Goal: Communication & Community: Answer question/provide support

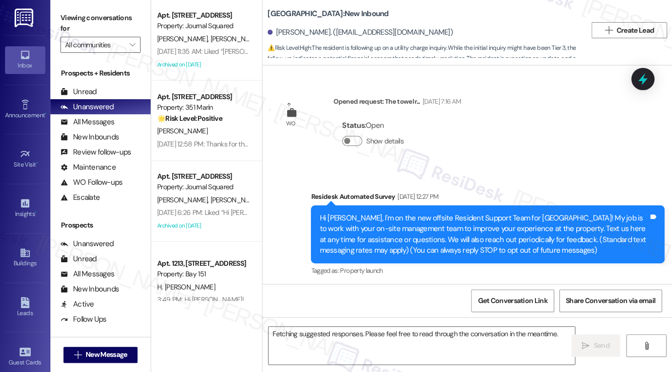
scroll to position [9818, 0]
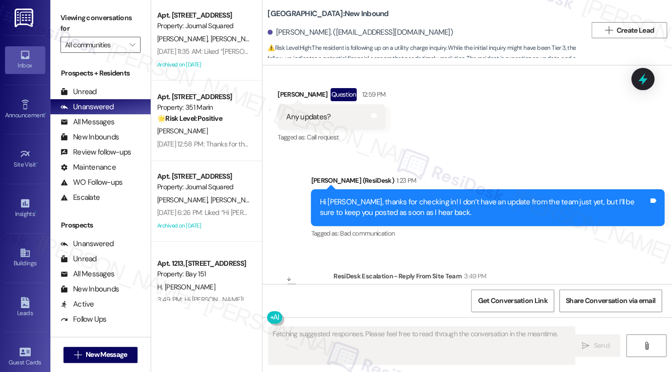
click at [433, 197] on div "Hi Lucy, thanks for checking in! I don’t have an update from the team just yet,…" at bounding box center [484, 208] width 329 height 22
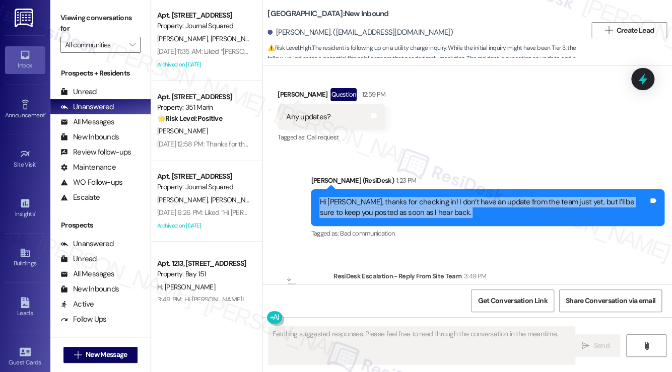
click at [433, 197] on div "Hi Lucy, thanks for checking in! I don’t have an update from the team just yet,…" at bounding box center [484, 208] width 329 height 22
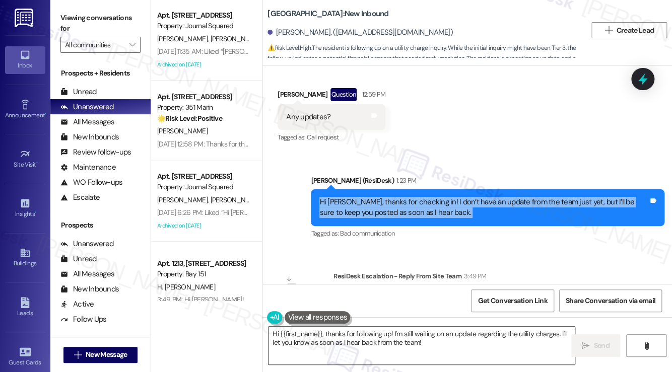
click at [375, 332] on textarea "Hi {{first_name}}, thanks for following up! I'm still waiting on an update rega…" at bounding box center [422, 346] width 306 height 38
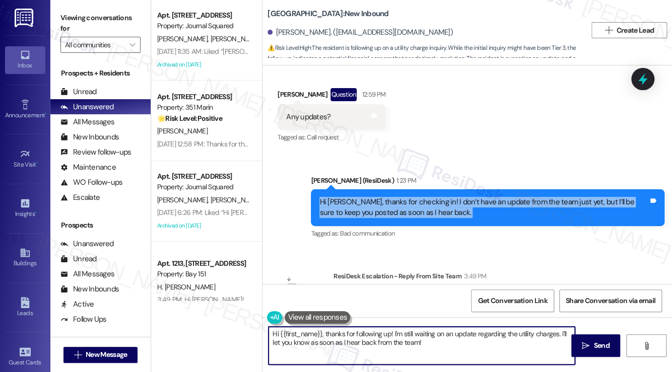
click at [375, 332] on textarea "Hi {{first_name}}, thanks for following up! I'm still waiting on an update rega…" at bounding box center [422, 346] width 306 height 38
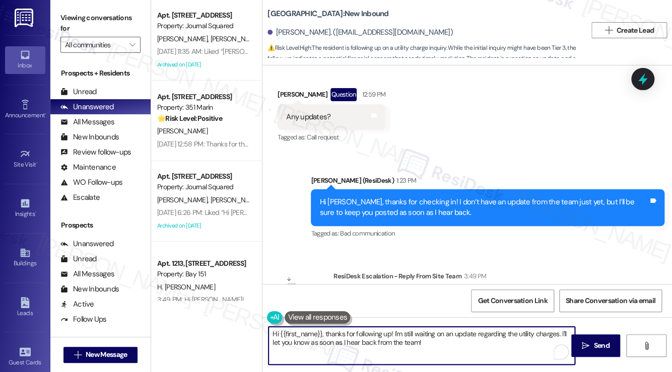
click at [456, 348] on textarea "Hi {{first_name}}, thanks for following up! I'm still waiting on an update rega…" at bounding box center [422, 346] width 306 height 38
click at [452, 343] on textarea "Hi {{first_name}}, thanks for following up! I'm still waiting on an update rega…" at bounding box center [422, 346] width 306 height 38
drag, startPoint x: 345, startPoint y: 342, endPoint x: 324, endPoint y: 333, distance: 23.2
click at [324, 333] on textarea "Hi {{first_name}}, thanks for following up! I'm still waiting on an update rega…" at bounding box center [422, 346] width 306 height 38
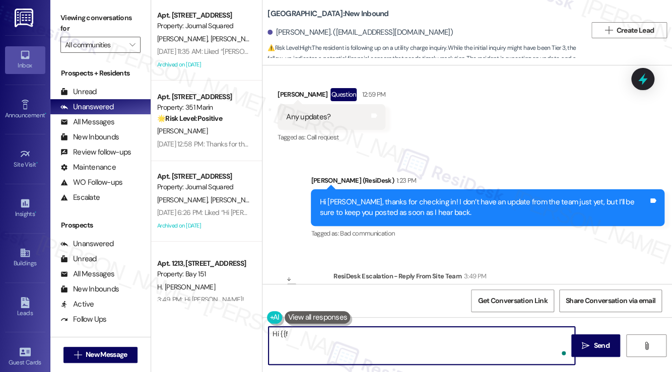
type textarea "Hi {{"
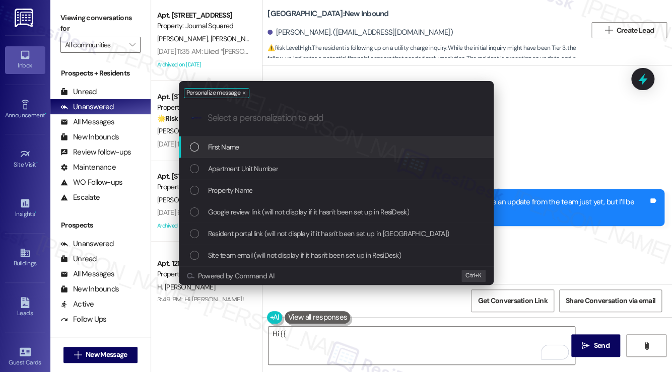
click at [332, 329] on div "Personalize message .cls-1{fill:#0a055f;}.cls-2{fill:#0cc4c4;} resideskLogoBlue…" at bounding box center [336, 186] width 672 height 372
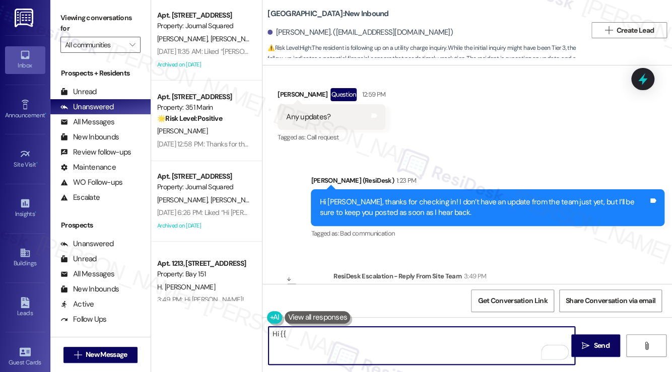
drag, startPoint x: 332, startPoint y: 329, endPoint x: 266, endPoint y: 328, distance: 66.5
click at [266, 328] on div "Hi {{" at bounding box center [416, 346] width 307 height 39
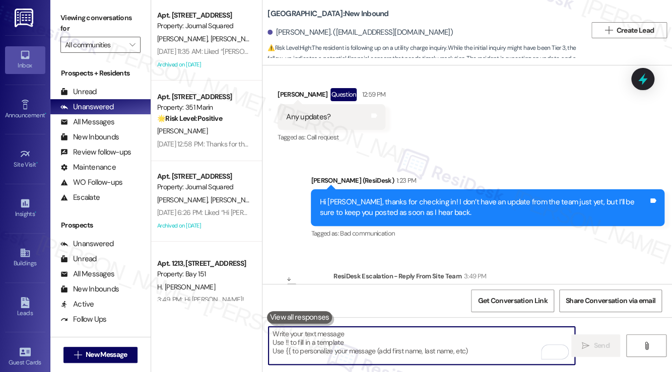
paste textarea "Charges have been updated, thank you."
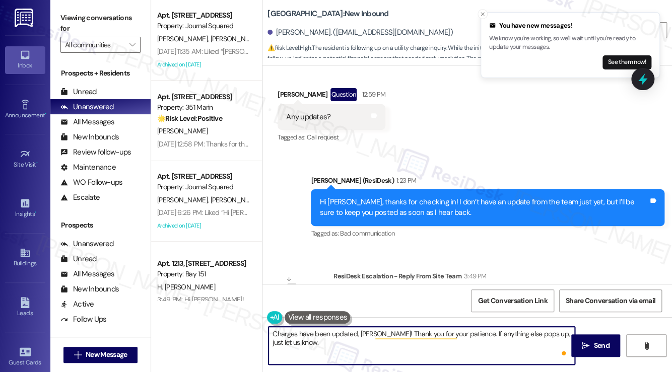
type textarea "Charges have been updated, Lucy! Thank you for your patience. If anything else …"
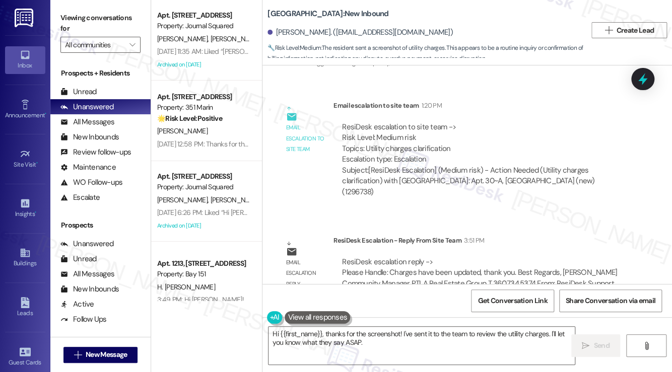
scroll to position [4571, 0]
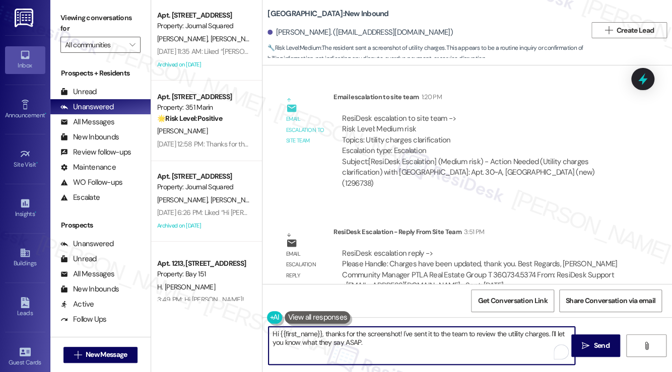
drag, startPoint x: 382, startPoint y: 348, endPoint x: 269, endPoint y: 330, distance: 114.8
click at [269, 330] on textarea "Hi {{first_name}}, thanks for the screenshot! I've sent it to the team to revie…" at bounding box center [422, 346] width 306 height 38
paste textarea "Charges have been updated, thank you"
click at [279, 22] on div "University Heights: New Inbound Krista Karel. (kjbkarel@gmail.com) 🔧 Risk Level…" at bounding box center [427, 30] width 319 height 55
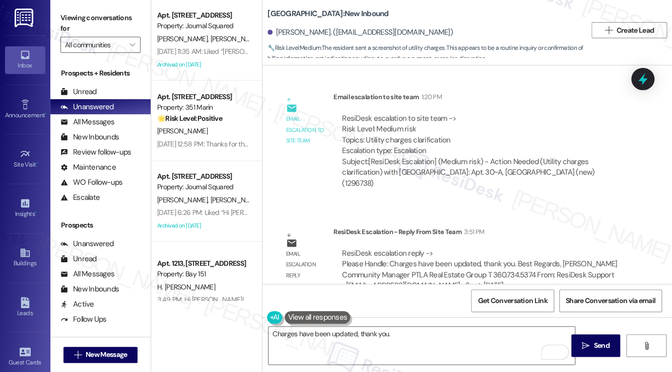
click at [280, 36] on div "Krista Karel. (kjbkarel@gmail.com)" at bounding box center [360, 32] width 185 height 11
copy div "Krista"
click at [358, 335] on textarea "Charges have been updated, thank you." at bounding box center [422, 346] width 306 height 38
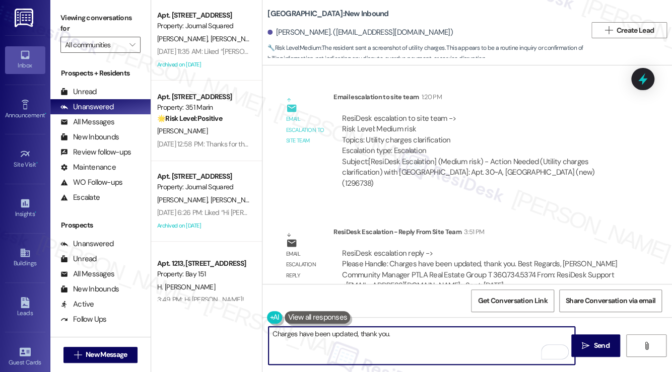
paste textarea "Krista"
type textarea "Charges have been updated, Krista! Thank you for your patience. Should you have…"
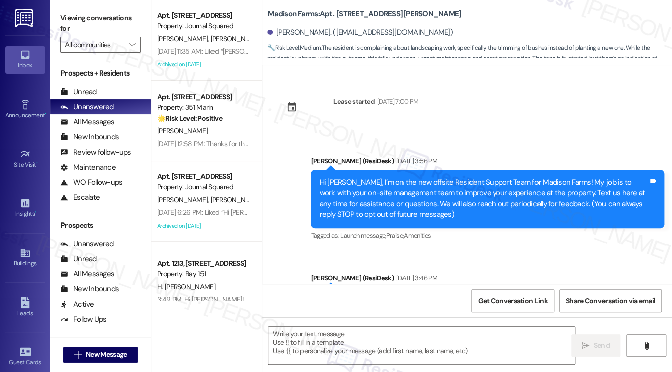
scroll to position [3455, 0]
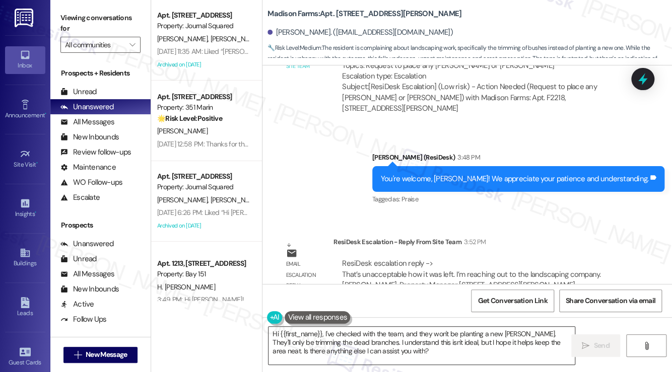
click at [371, 351] on textarea "Hi {{first_name}}, I've checked with the team, and they won't be planting a new…" at bounding box center [422, 346] width 306 height 38
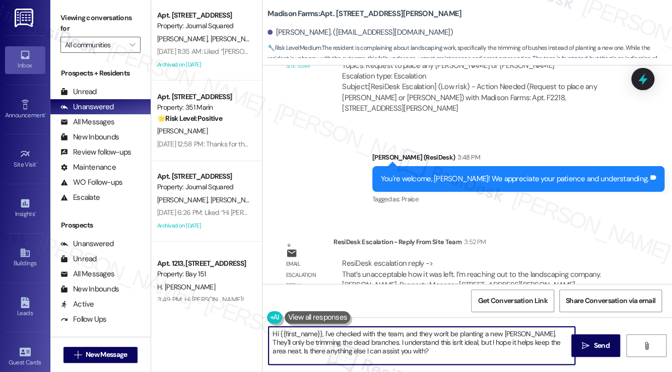
click at [371, 350] on textarea "Hi {{first_name}}, I've checked with the team, and they won't be planting a new…" at bounding box center [422, 346] width 306 height 38
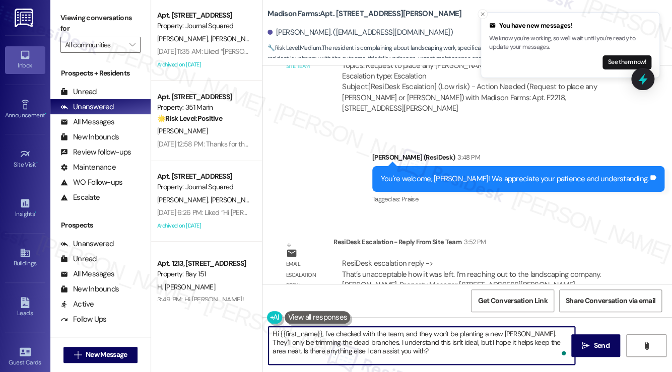
click at [393, 340] on textarea "Hi {{first_name}}, I've checked with the team, and they won't be planting a new…" at bounding box center [422, 346] width 306 height 38
click at [343, 330] on textarea "Hi {{first_name}}, I've checked with the team, and they won't be planting a new…" at bounding box center [422, 346] width 306 height 38
drag, startPoint x: 413, startPoint y: 355, endPoint x: 433, endPoint y: 333, distance: 29.6
click at [433, 333] on textarea "Hi {{first_name}}, I've checked with the team, and they won't be planting a new…" at bounding box center [422, 346] width 306 height 38
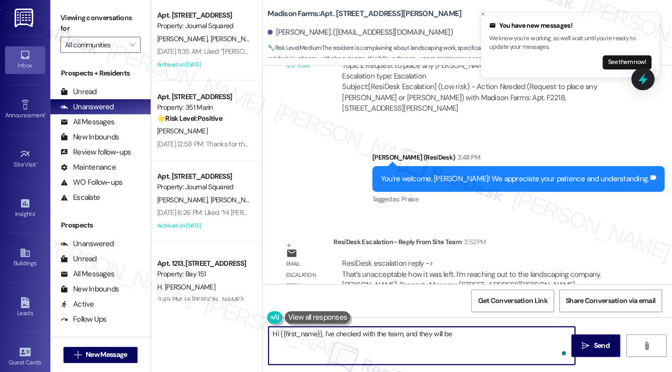
paste textarea "I'm reaching out to the landscaping company."
click at [451, 332] on textarea "Hi {{first_name}}, I've checked with the team, and they will be I'm reaching ou…" at bounding box center [422, 346] width 306 height 38
click at [454, 333] on textarea "Hi {{first_name}}, I've checked with the team, and they will be I'm reaching ou…" at bounding box center [422, 346] width 306 height 38
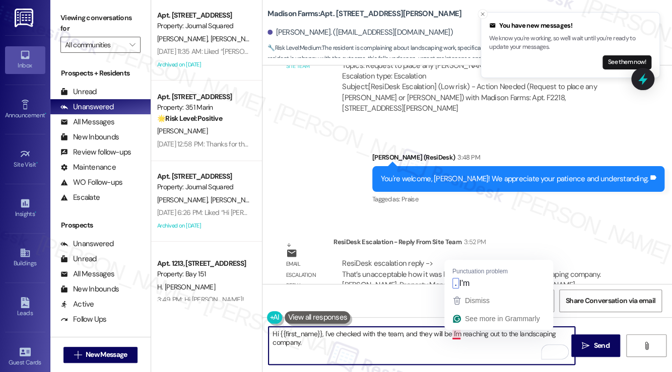
click at [454, 333] on textarea "Hi {{first_name}}, I've checked with the team, and they will be I'm reaching ou…" at bounding box center [422, 346] width 306 height 38
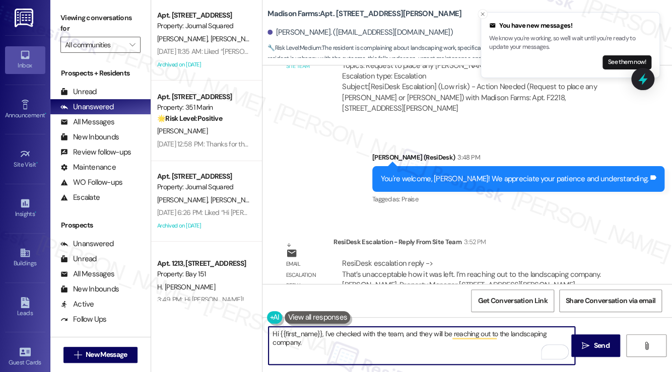
click at [373, 355] on textarea "Hi {{first_name}}, I've checked with the team, and they will be reaching out to…" at bounding box center [422, 346] width 306 height 38
click at [322, 334] on textarea "Hi {{first_name}}, I've checked with the team, and they will be reaching out to…" at bounding box center [422, 346] width 306 height 38
click at [445, 332] on textarea "Hi {{first_name}}, I've checked with the team, and they will be reaching out to…" at bounding box center [422, 346] width 306 height 38
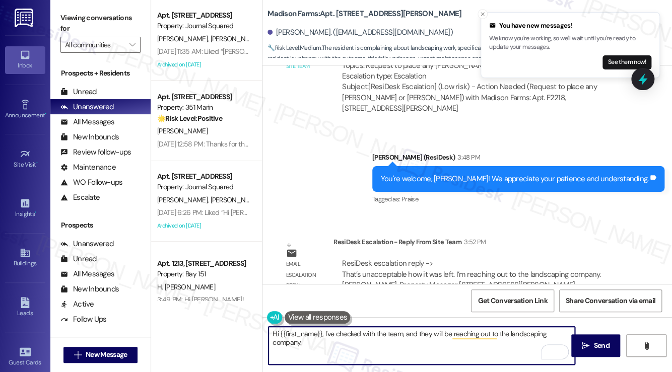
click at [354, 346] on textarea "Hi {{first_name}}, I've checked with the team, and they will be reaching out to…" at bounding box center [422, 346] width 306 height 38
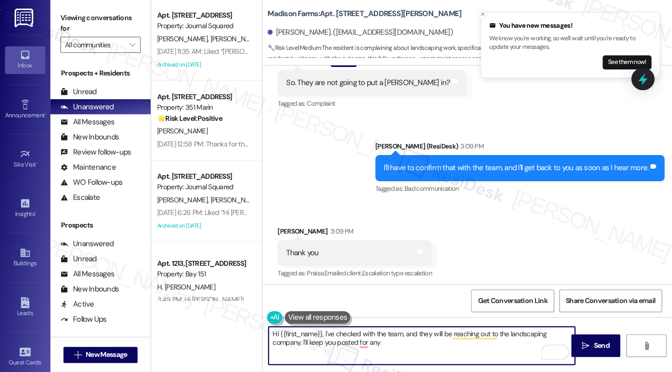
scroll to position [3103, 0]
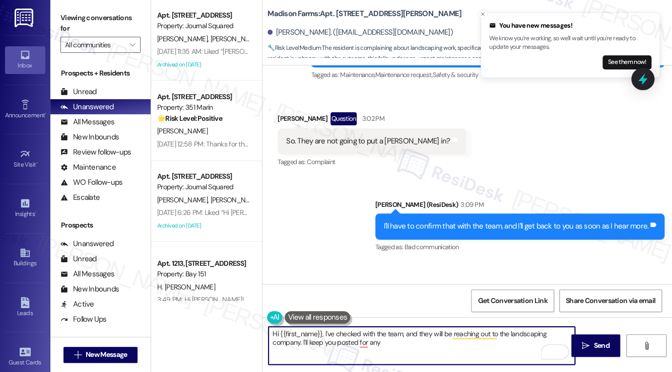
click at [458, 214] on div "I'll have to confirm that with the team, and I'll get back to you as soon as I …" at bounding box center [519, 227] width 289 height 26
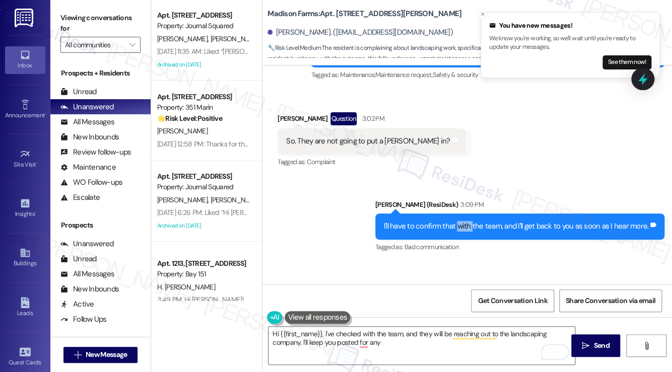
click at [458, 214] on div "I'll have to confirm that with the team, and I'll get back to you as soon as I …" at bounding box center [519, 227] width 289 height 26
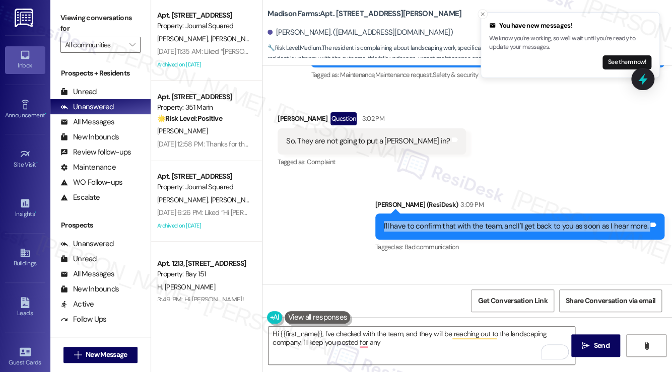
click at [458, 214] on div "I'll have to confirm that with the team, and I'll get back to you as soon as I …" at bounding box center [519, 227] width 289 height 26
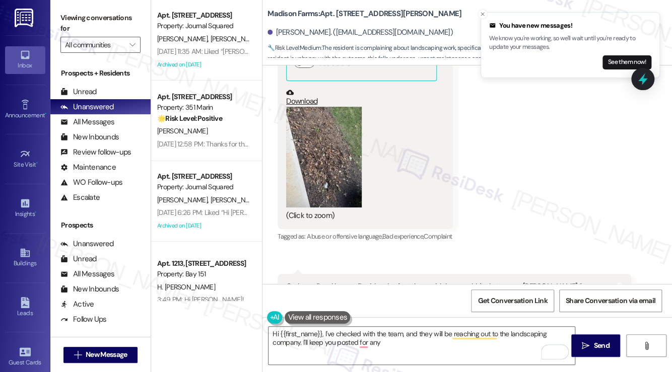
scroll to position [2699, 0]
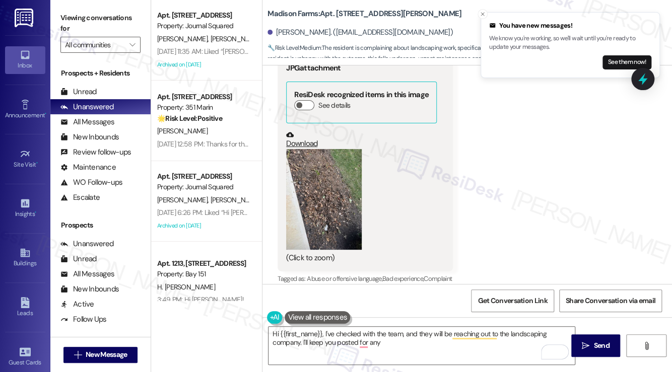
click at [329, 180] on button "Zoom image" at bounding box center [324, 199] width 76 height 101
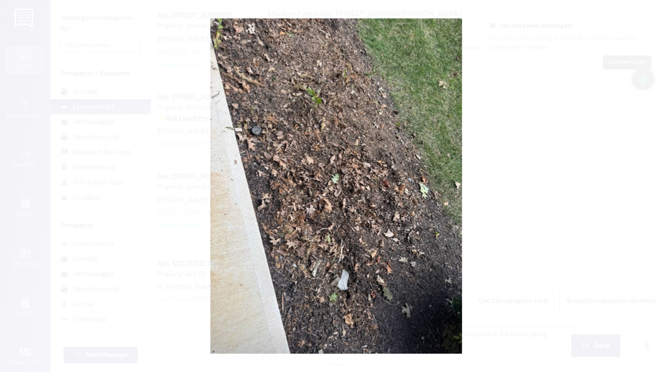
click at [522, 215] on button "Unzoom image" at bounding box center [336, 186] width 672 height 372
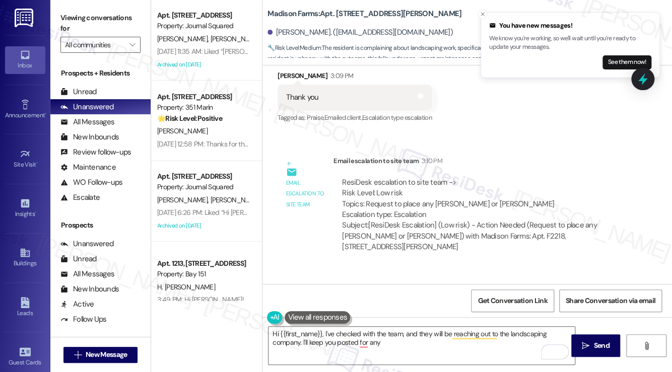
scroll to position [3455, 0]
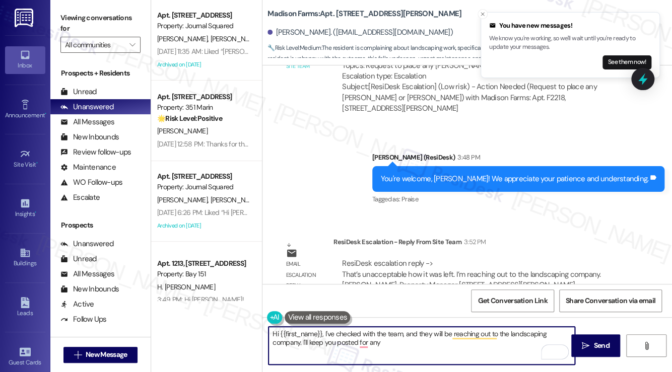
drag, startPoint x: 323, startPoint y: 334, endPoint x: 233, endPoint y: 322, distance: 91.0
click at [236, 322] on div "Apt. 2509, 605 Pavonia Avenue Property: Journal Squared L. Siddavatam S. Appiko…" at bounding box center [411, 186] width 521 height 372
click at [349, 337] on textarea "I've checked with the team, and they will be reaching out to the landscaping co…" at bounding box center [422, 346] width 306 height 38
click at [382, 348] on textarea "I've checked with the team, and they will be reaching out to the landscaping co…" at bounding box center [422, 346] width 306 height 38
drag, startPoint x: 352, startPoint y: 335, endPoint x: 284, endPoint y: 336, distance: 68.6
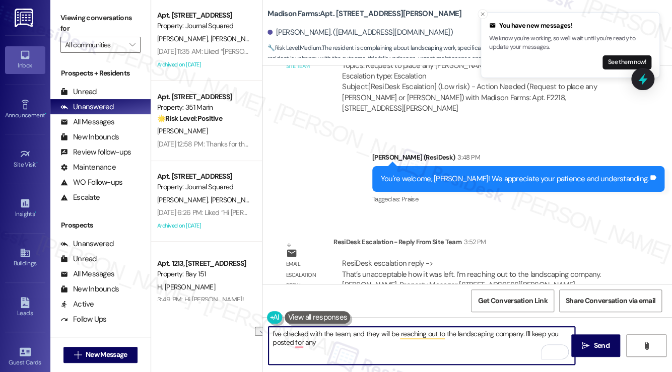
click at [284, 336] on textarea "I've checked with the team, and they will be reaching out to the landscaping co…" at bounding box center [422, 346] width 306 height 38
click at [411, 351] on textarea "I've passed long your concerns with the team, and they will be reaching out to …" at bounding box center [422, 346] width 306 height 38
type textarea "I've passed long your concerns with the team, and they will be reaching out to …"
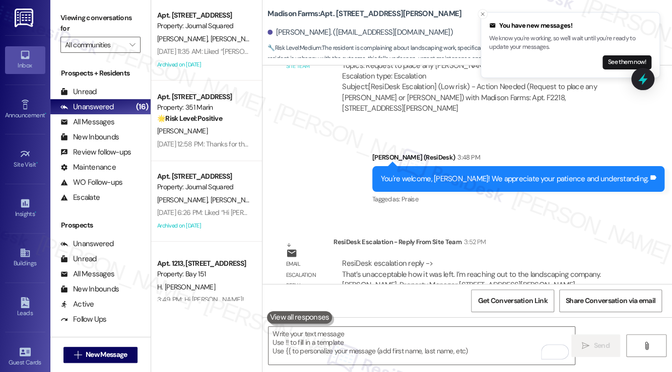
click at [64, 14] on label "Viewing conversations for" at bounding box center [100, 23] width 80 height 27
click at [375, 350] on textarea "To enrich screen reader interactions, please activate Accessibility in Grammarl…" at bounding box center [422, 346] width 306 height 38
drag, startPoint x: 342, startPoint y: 244, endPoint x: 616, endPoint y: 241, distance: 274.2
click at [616, 259] on div "ResiDesk escalation reply -> That’s unacceptable how it was left. I’m reaching …" at bounding box center [482, 280] width 283 height 43
copy div "That’s unacceptable how it was left. I’m reaching out to the landscaping compan…"
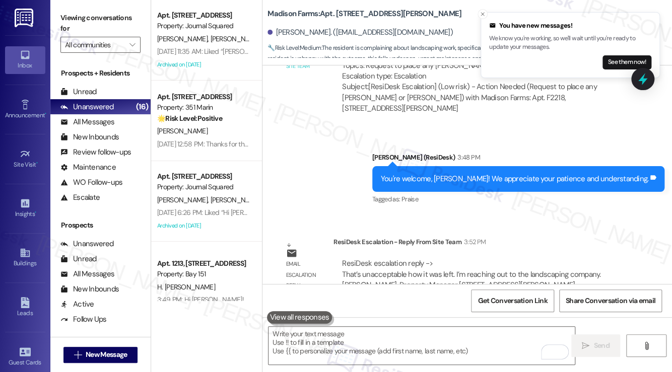
click at [70, 20] on label "Viewing conversations for" at bounding box center [100, 23] width 80 height 27
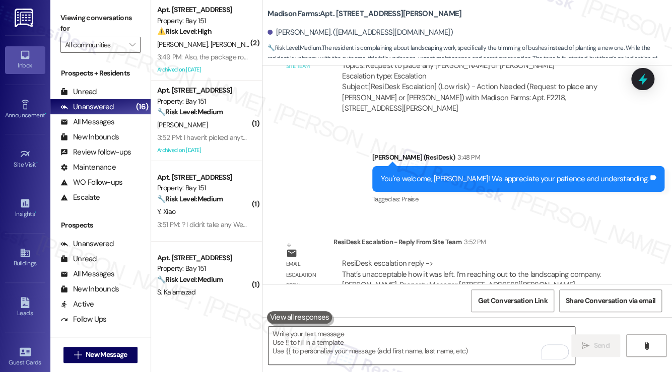
click at [373, 344] on textarea "To enrich screen reader interactions, please activate Accessibility in Grammarl…" at bounding box center [422, 346] width 306 height 38
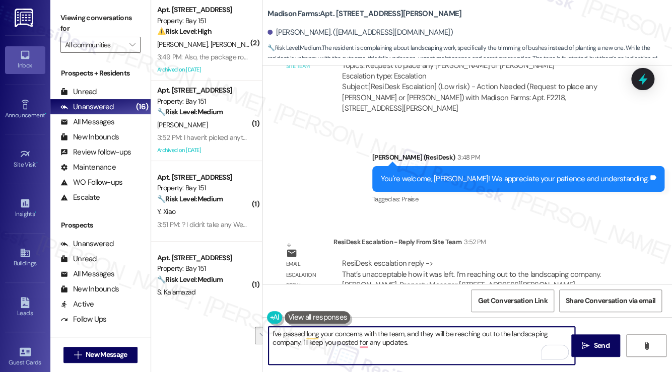
click at [362, 335] on textarea "I've passed long your concerns with the team, and they will be reaching out to …" at bounding box center [422, 346] width 306 height 38
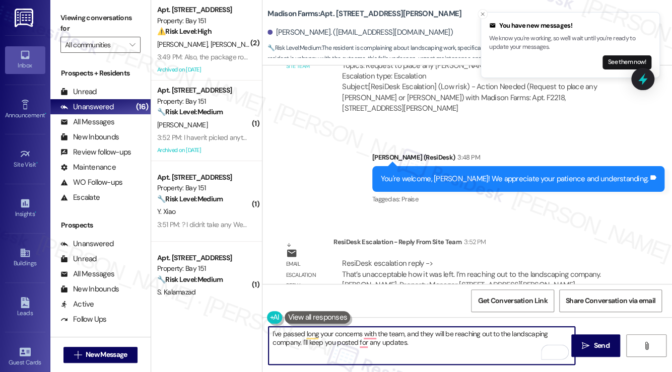
click at [305, 337] on textarea "I've passed long your concerns with the team, and they will be reaching out to …" at bounding box center [422, 346] width 306 height 38
drag, startPoint x: 430, startPoint y: 351, endPoint x: 302, endPoint y: 354, distance: 127.5
click at [302, 354] on textarea "I've passed along your concerns with the team, and they will be reaching out to…" at bounding box center [422, 346] width 306 height 38
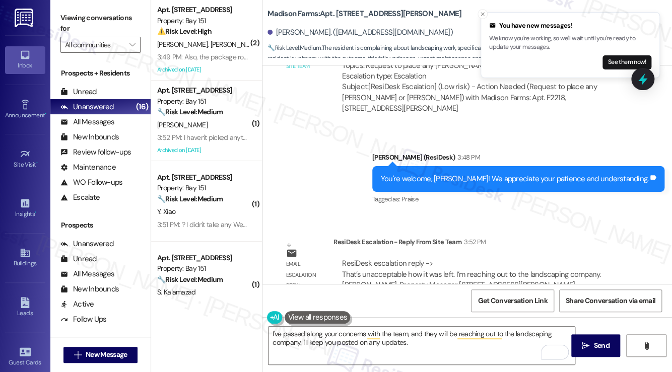
click at [75, 11] on label "Viewing conversations for" at bounding box center [100, 23] width 80 height 27
click at [379, 337] on textarea "I've passed along your concerns with the team, and they will be reaching out to…" at bounding box center [422, 346] width 306 height 38
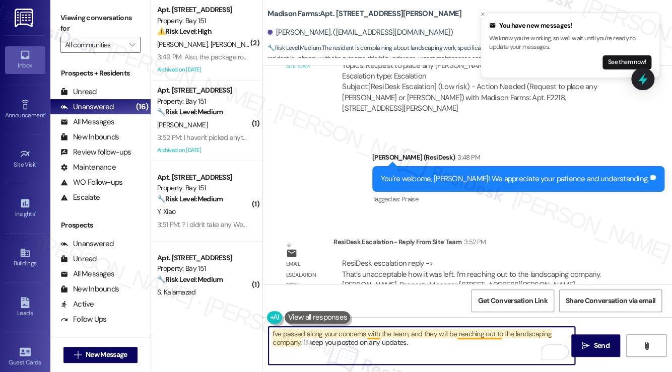
click at [379, 337] on textarea "I've passed along your concerns with the team, and they will be reaching out to…" at bounding box center [422, 346] width 306 height 38
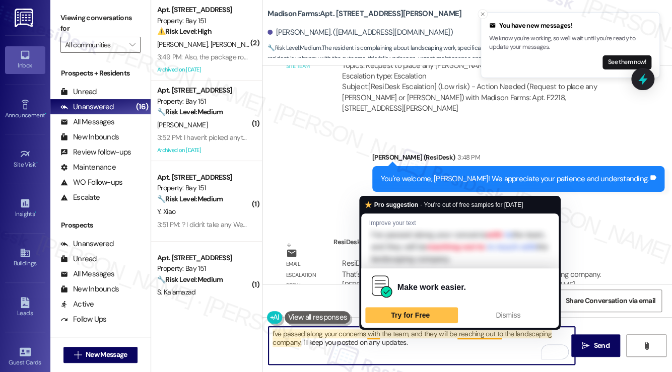
click at [379, 337] on textarea "I've passed along your concerns with the team, and they will be reaching out to…" at bounding box center [422, 346] width 306 height 38
click at [273, 332] on textarea "I've passed along your concerns with the team, and they will be reaching out to…" at bounding box center [422, 346] width 306 height 38
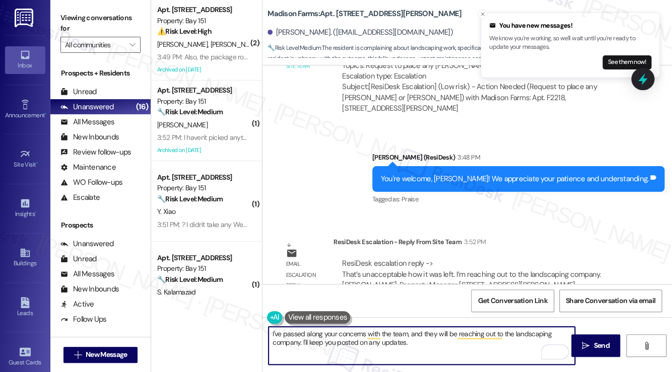
click at [272, 333] on textarea "I've passed along your concerns with the team, and they will be reaching out to…" at bounding box center [422, 346] width 306 height 38
click at [569, 334] on textarea "Just a quick update from the team, Jared! I've passed along your concerns with …" at bounding box center [422, 346] width 306 height 38
drag, startPoint x: 561, startPoint y: 334, endPoint x: 395, endPoint y: 332, distance: 166.3
click at [395, 332] on textarea "Just a quick update from the team, Jared! I've passed along your concerns with …" at bounding box center [422, 346] width 306 height 38
click at [477, 348] on textarea "Just a quick update from the team, Jared! One of our site team members will be …" at bounding box center [422, 346] width 306 height 38
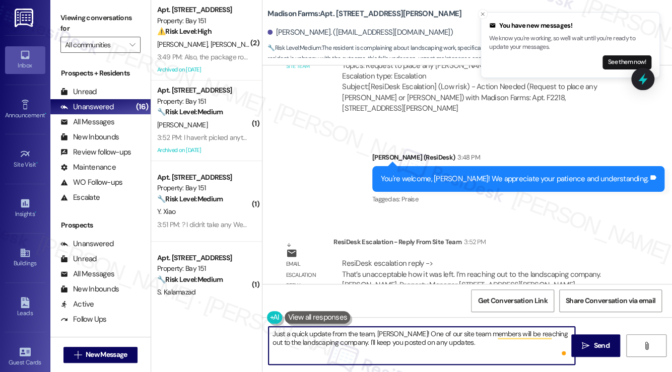
click at [477, 348] on textarea "Just a quick update from the team, Jared! One of our site team members will be …" at bounding box center [422, 346] width 306 height 38
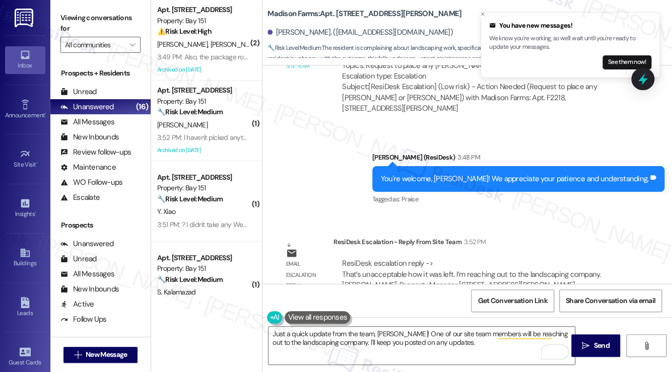
drag, startPoint x: 603, startPoint y: 341, endPoint x: 581, endPoint y: 211, distance: 131.8
click at [581, 215] on div "Lease started Jan 31, 2025 at 7:00 PM Announcement, sent via SMS Jane (ResiDesk…" at bounding box center [468, 252] width 410 height 372
click at [73, 11] on label "Viewing conversations for" at bounding box center [100, 23] width 80 height 27
click at [337, 343] on textarea "Just a quick update from the team, Jared! One of our site team members will be …" at bounding box center [422, 346] width 306 height 38
click at [67, 16] on label "Viewing conversations for" at bounding box center [100, 23] width 80 height 27
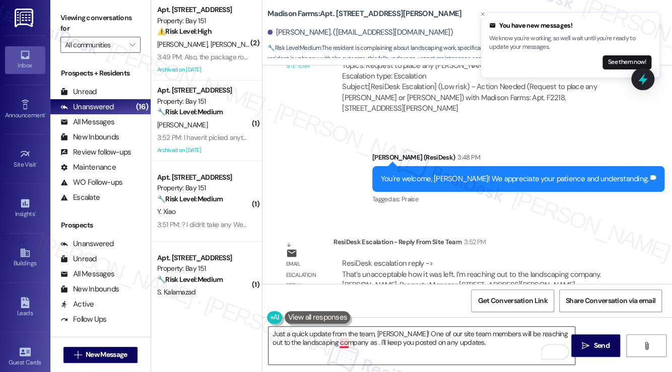
click at [347, 344] on textarea "Just a quick update from the team, Jared! One of our site team members will be …" at bounding box center [422, 346] width 306 height 38
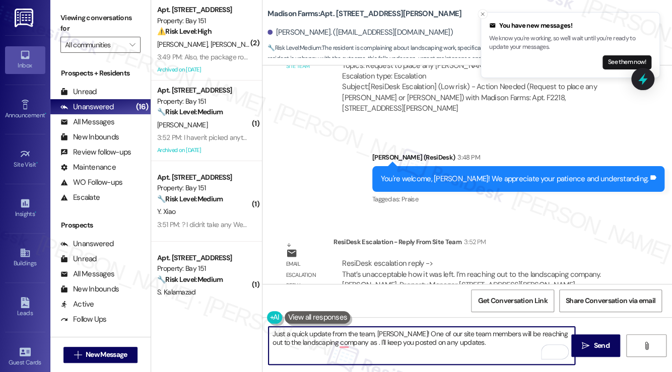
paste textarea "The way it was left isn’t up to our standards either"
click at [440, 340] on textarea "Just a quick update from the team, Jared! One of our site team members will be …" at bounding box center [422, 346] width 306 height 38
click at [437, 342] on textarea "Just a quick update from the team, Jared! One of our site team members will be …" at bounding box center [422, 346] width 306 height 38
click at [494, 340] on textarea "Just a quick update from the team, Jared! One of our site team members will be …" at bounding box center [422, 346] width 306 height 38
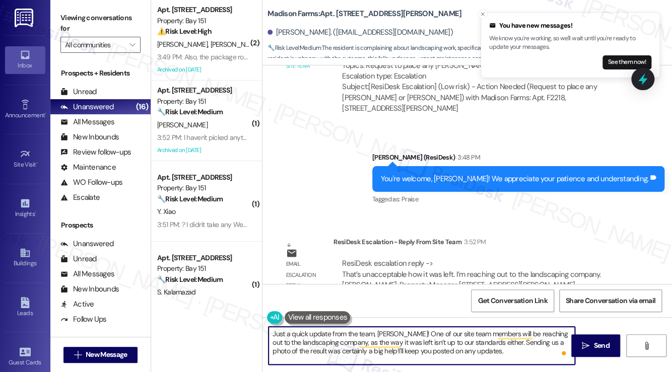
type textarea "Just a quick update from the team, Jared! One of our site team members will be …"
click at [301, 353] on textarea "Just a quick update from the team, Jared! One of our site team members will be …" at bounding box center [422, 346] width 306 height 38
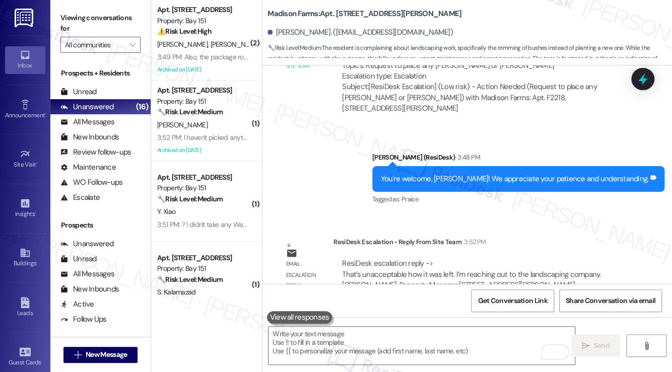
drag, startPoint x: 71, startPoint y: 29, endPoint x: 72, endPoint y: 20, distance: 9.6
click at [71, 29] on label "Viewing conversations for" at bounding box center [100, 23] width 80 height 27
click at [87, 20] on label "Viewing conversations for" at bounding box center [100, 23] width 80 height 27
click at [80, 18] on label "Viewing conversations for" at bounding box center [100, 23] width 80 height 27
click at [402, 354] on textarea "To enrich screen reader interactions, please activate Accessibility in Grammarl…" at bounding box center [422, 346] width 306 height 38
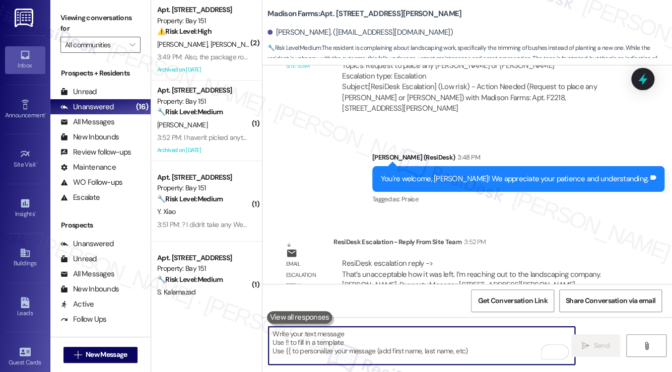
paste textarea "Hi Jared, just a quick update! One of our site team members will be reaching ou…"
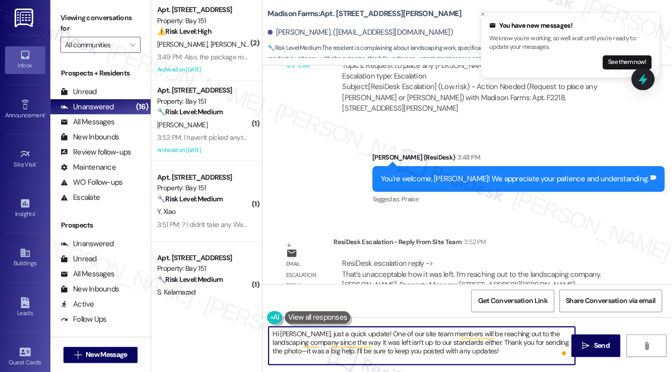
click at [560, 344] on textarea "Hi Jared, just a quick update! One of our site team members will be reaching ou…" at bounding box center [422, 346] width 306 height 38
click at [486, 362] on textarea "Hi Jared, just a quick update! One of our site team members will be reaching ou…" at bounding box center [422, 346] width 306 height 38
type textarea "Hi Jared, just a quick update! One of our site team members will be reaching ou…"
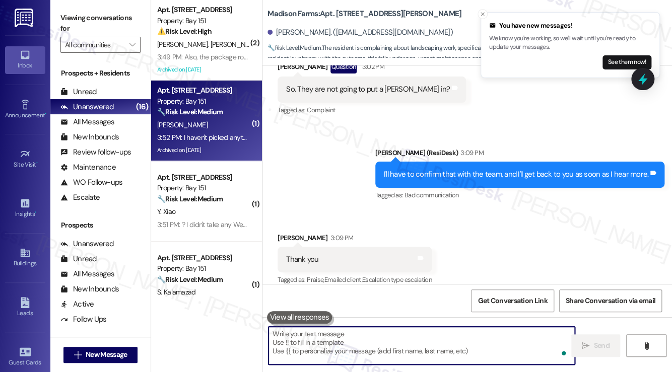
scroll to position [3143, 0]
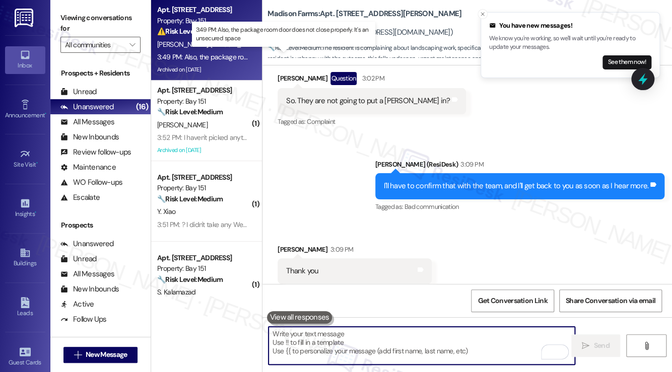
click at [210, 54] on div "3:49 PM: Also, the package room door does not close properly. It's an unsecured…" at bounding box center [284, 56] width 255 height 9
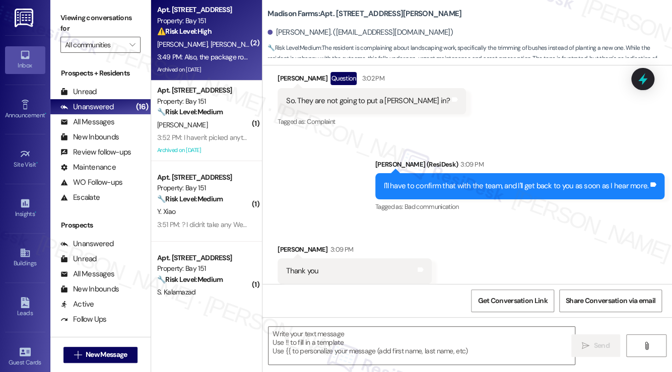
type textarea "Fetching suggested responses. Please feel free to read through the conversation…"
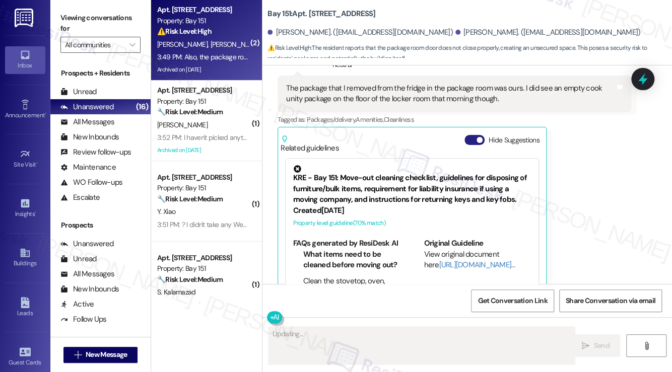
scroll to position [42643, 0]
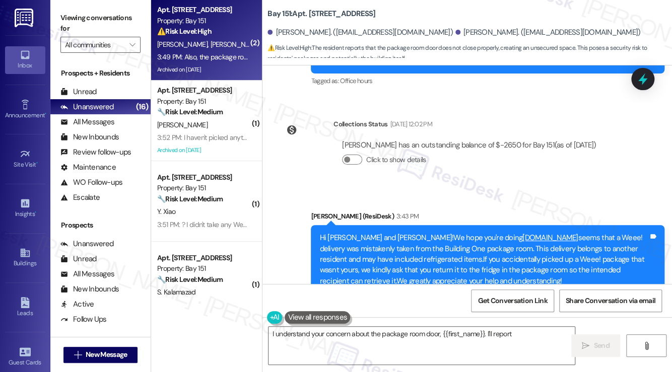
type textarea "I understand your concern about the package room door, {{first_name}}. I'll rep…"
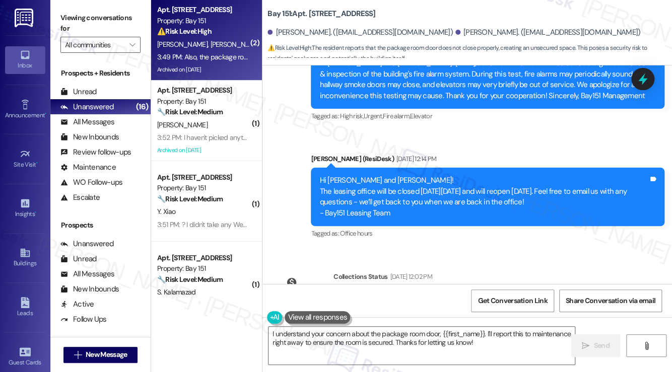
scroll to position [42492, 0]
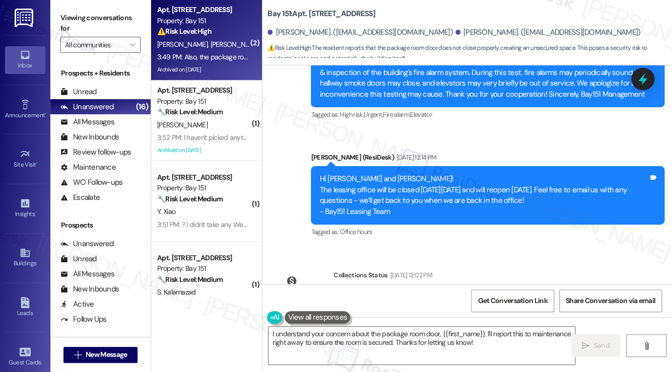
click at [349, 330] on textarea "I understand your concern about the package room door, {{first_name}}. I'll rep…" at bounding box center [422, 346] width 306 height 38
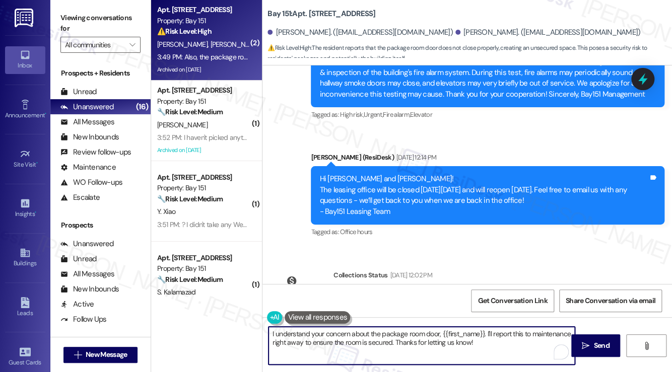
click at [349, 330] on textarea "I understand your concern about the package room door, {{first_name}}. I'll rep…" at bounding box center [422, 346] width 306 height 38
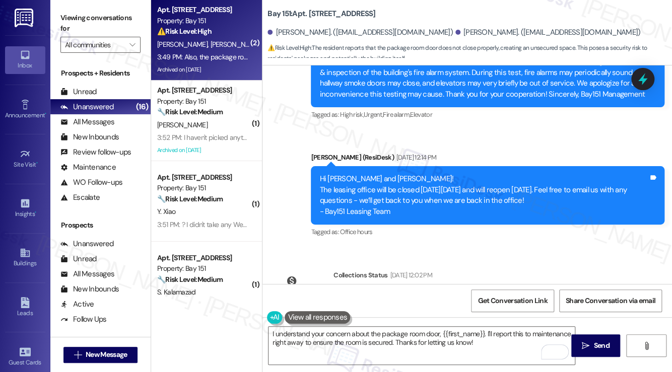
copy div "The package that I removed from the fridge in the package room was ours. I did …"
drag, startPoint x: 69, startPoint y: 20, endPoint x: 324, endPoint y: 51, distance: 257.4
click at [69, 20] on label "Viewing conversations for" at bounding box center [100, 23] width 80 height 27
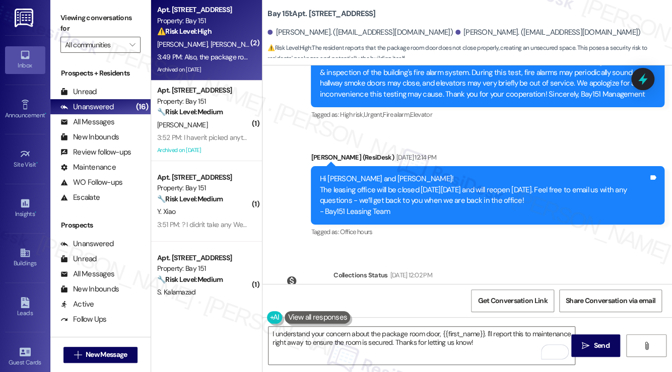
click at [455, 362] on div "Jane (ResiDesk) 3:43 PM" at bounding box center [488, 369] width 354 height 14
copy div "Hi Erik and Angie!We hope you're doing well.It seems that a Weee! delivery was …"
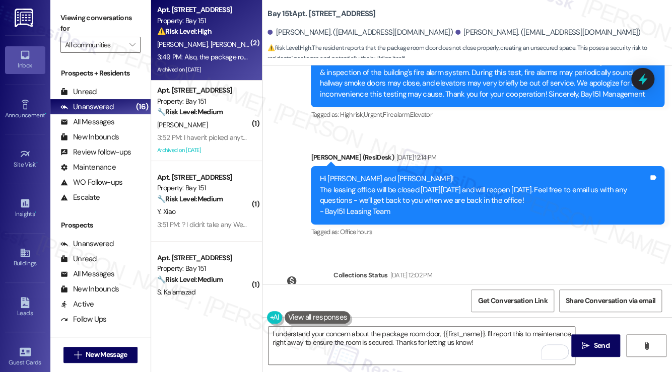
click at [83, 14] on label "Viewing conversations for" at bounding box center [100, 23] width 80 height 27
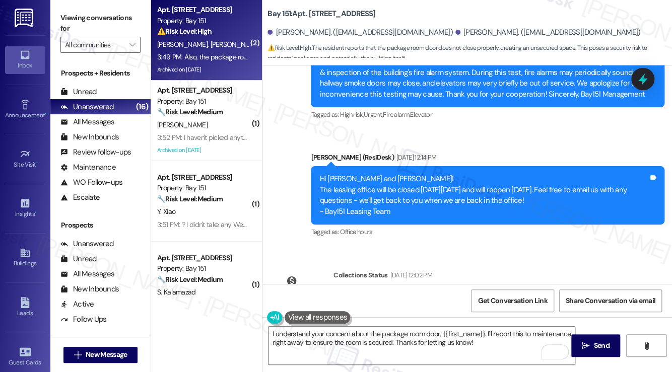
copy div "The package that I removed from the fridge in the package room was ours. I did …"
click at [78, 28] on label "Viewing conversations for" at bounding box center [100, 23] width 80 height 27
click at [77, 12] on label "Viewing conversations for" at bounding box center [100, 23] width 80 height 27
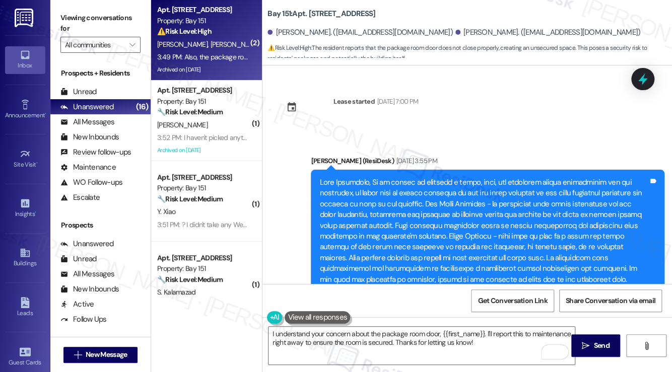
scroll to position [42492, 0]
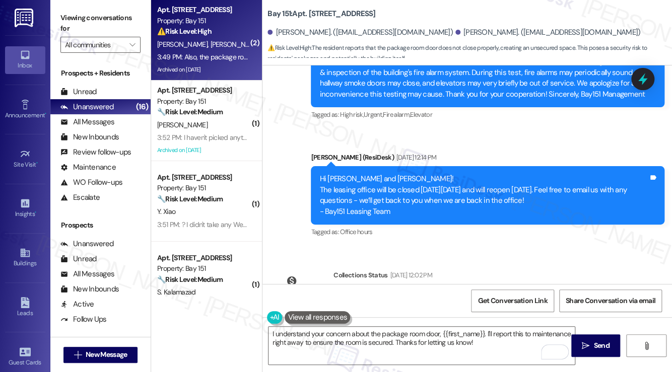
click at [88, 30] on label "Viewing conversations for" at bounding box center [100, 23] width 80 height 27
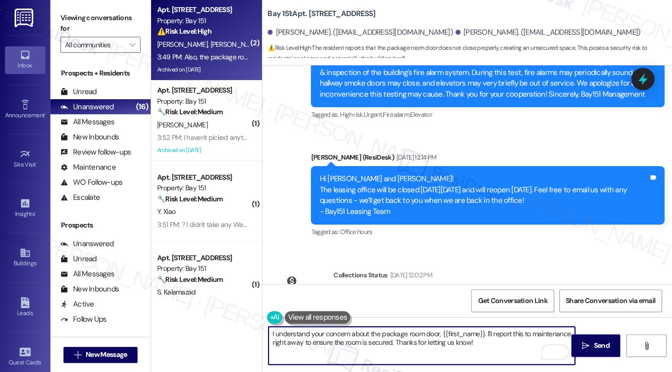
click at [329, 332] on textarea "I understand your concern about the package room door, {{first_name}}. I'll rep…" at bounding box center [422, 346] width 306 height 38
paste textarea "Hi Erik and Angie, thank you for clarifying! I appreciate you letting me know t…"
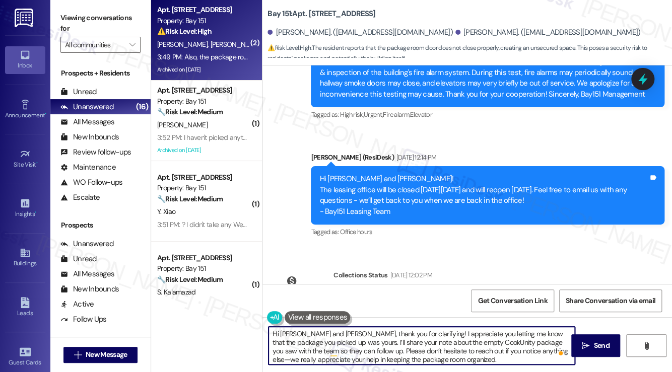
click at [316, 334] on textarea "Hi Erik and Angie, thank you for clarifying! I appreciate you letting me know t…" at bounding box center [422, 346] width 306 height 38
click at [315, 334] on textarea "Hi Erik and Angie, thank you for clarifying! I appreciate you letting me know t…" at bounding box center [422, 346] width 306 height 38
click at [363, 340] on textarea "Hi Erik, thank you for clarifying! I appreciate you letting me know that the pa…" at bounding box center [422, 346] width 306 height 38
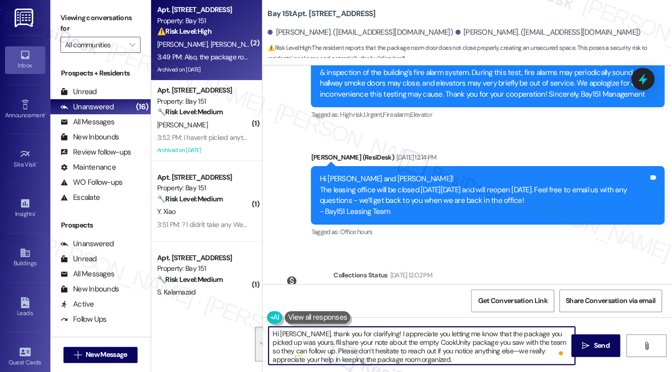
click at [391, 348] on textarea "Hi Erik, thank you for clarifying! I appreciate you letting me know that the pa…" at bounding box center [422, 346] width 306 height 38
click at [412, 342] on textarea "Hi Erik, thank you for clarifying! I appreciate you letting me know that the pa…" at bounding box center [422, 346] width 306 height 38
click at [466, 334] on textarea "Hi Erik, thank you for clarifying! I appreciate you letting me know that the pa…" at bounding box center [422, 346] width 306 height 38
click at [330, 350] on textarea "Hi Erik, thank you for clarifying! I appreciate you letting me know that the pa…" at bounding box center [422, 346] width 306 height 38
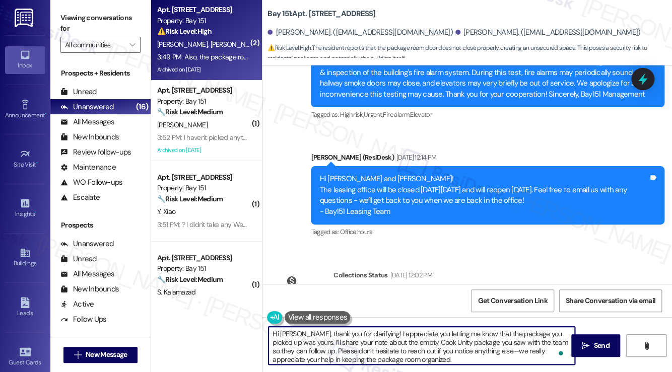
click at [330, 350] on textarea "Hi Erik, thank you for clarifying! I appreciate you letting me know that the pa…" at bounding box center [422, 346] width 306 height 38
click at [411, 343] on textarea "Hi Erik, thank you for clarifying! I appreciate you letting me know that the pa…" at bounding box center [422, 346] width 306 height 38
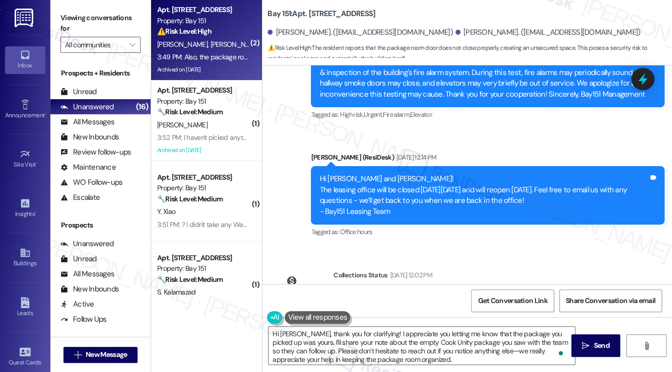
drag, startPoint x: 503, startPoint y: 99, endPoint x: 550, endPoint y: 96, distance: 47.0
drag, startPoint x: 581, startPoint y: 238, endPoint x: 332, endPoint y: 254, distance: 249.0
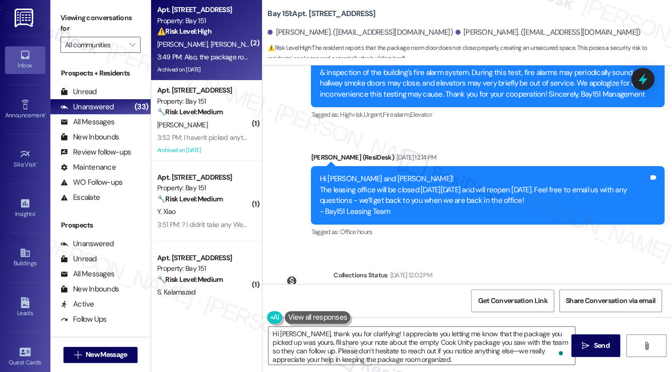
drag, startPoint x: 329, startPoint y: 249, endPoint x: 581, endPoint y: 233, distance: 253.1
click at [382, 347] on textarea "Hi Erik, thank you for clarifying! I appreciate you letting me know that the pa…" at bounding box center [422, 346] width 306 height 38
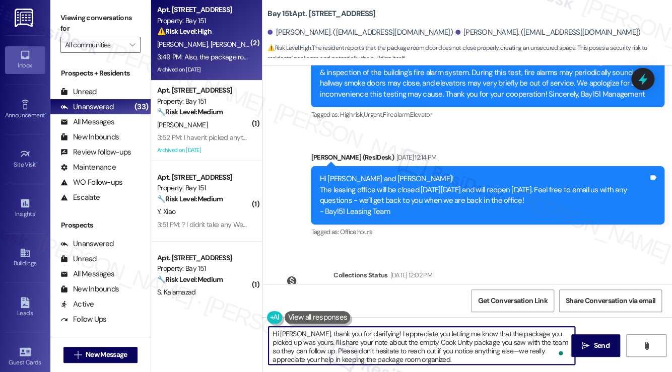
click at [382, 347] on textarea "Hi Erik, thank you for clarifying! I appreciate you letting me know that the pa…" at bounding box center [422, 346] width 306 height 38
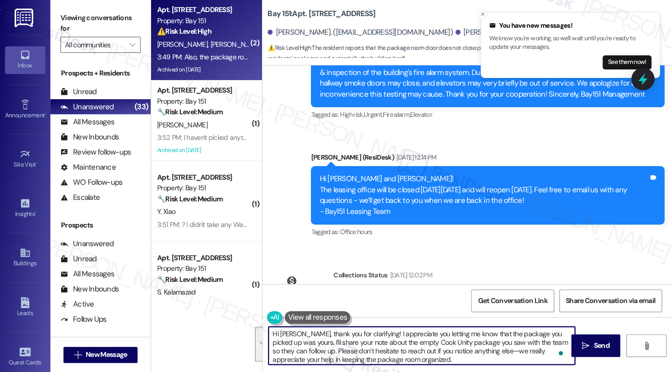
click at [355, 348] on textarea "Hi Erik, thank you for clarifying! I appreciate you letting me know that the pa…" at bounding box center [422, 346] width 306 height 38
drag, startPoint x: 295, startPoint y: 354, endPoint x: 291, endPoint y: 344, distance: 10.9
click at [291, 344] on textarea "Hi Erik, thank you for clarifying! I appreciate you letting me know that the pa…" at bounding box center [422, 346] width 306 height 38
click at [458, 332] on textarea "Hi Erik, thank you for clarifying! I appreciate you letting me know that the pa…" at bounding box center [422, 346] width 306 height 38
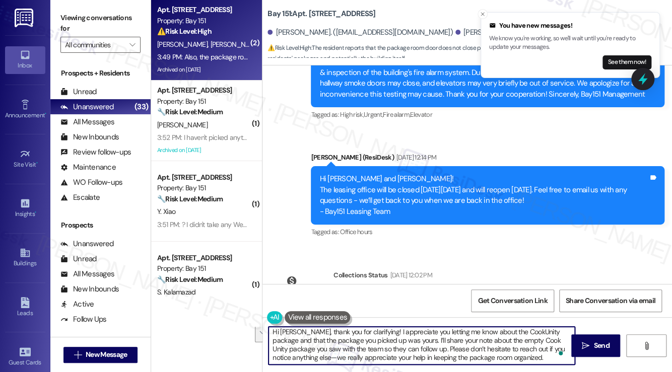
drag, startPoint x: 404, startPoint y: 351, endPoint x: 398, endPoint y: 338, distance: 13.8
click at [398, 338] on textarea "Hi Erik, thank you for clarifying! I appreciate you letting me know about the C…" at bounding box center [422, 346] width 306 height 38
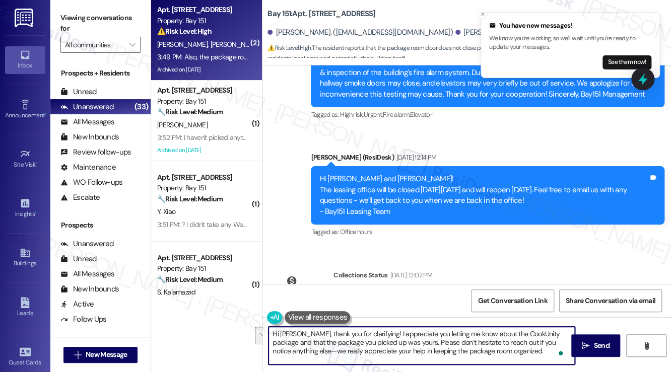
scroll to position [0, 0]
click at [384, 340] on textarea "Hi Erik, thank you for clarifying! I appreciate you letting me know about the C…" at bounding box center [422, 346] width 306 height 38
click at [383, 340] on textarea "Hi Erik, thank you for clarifying! I appreciate you letting me know about the C…" at bounding box center [422, 346] width 306 height 38
click at [402, 340] on textarea "Hi Erik, thank you for clarifying! I appreciate you letting me know about the C…" at bounding box center [422, 346] width 306 height 38
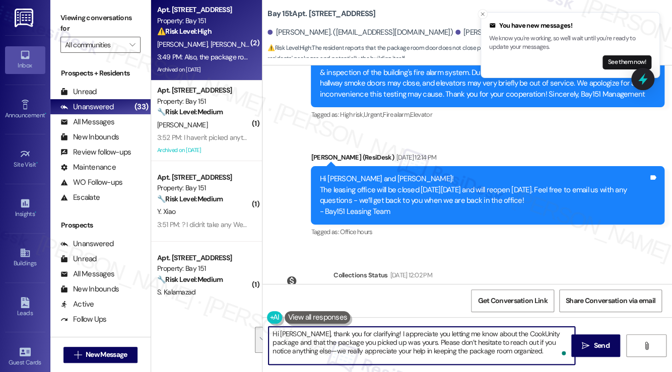
click at [402, 339] on textarea "Hi Erik, thank you for clarifying! I appreciate you letting me know about the C…" at bounding box center [422, 346] width 306 height 38
click at [520, 348] on textarea "Hi Erik, thank you for clarifying! I appreciate you letting me know about the C…" at bounding box center [422, 346] width 306 height 38
drag, startPoint x: 515, startPoint y: 352, endPoint x: 284, endPoint y: 356, distance: 230.9
click at [284, 356] on textarea "Hi Erik, thank you for clarifying! I appreciate you letting me know about the C…" at bounding box center [422, 346] width 306 height 38
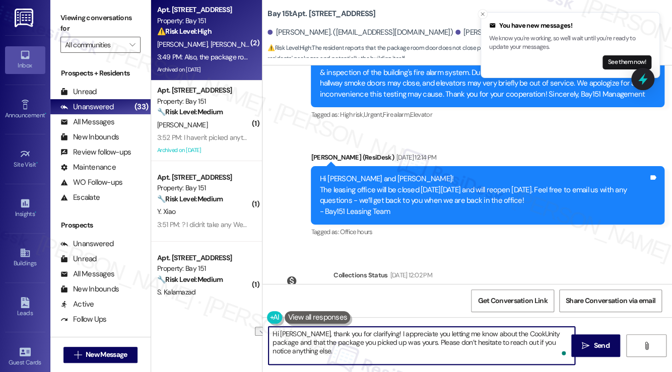
type textarea "Hi Erik, thank you for clarifying! I appreciate you letting me know about the C…"
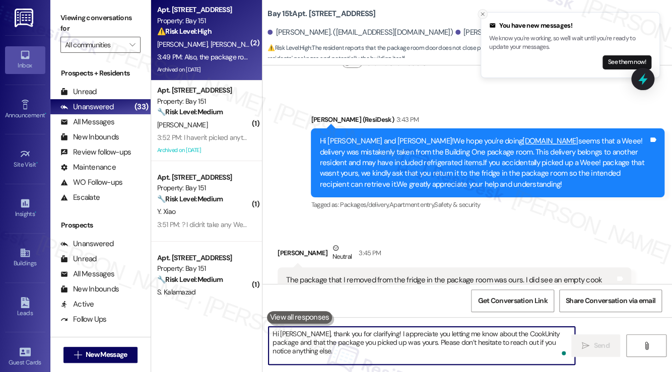
scroll to position [42743, 0]
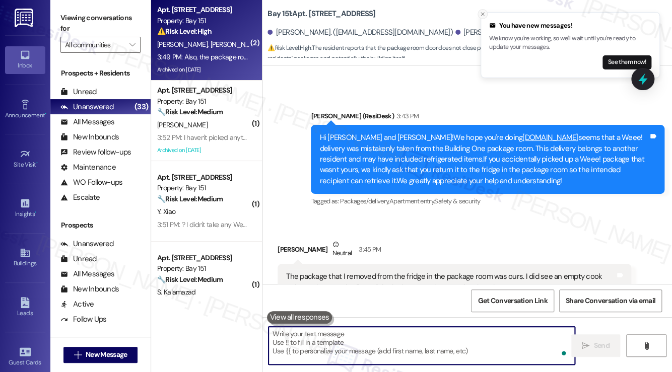
click at [479, 12] on button "Close toast" at bounding box center [483, 14] width 10 height 10
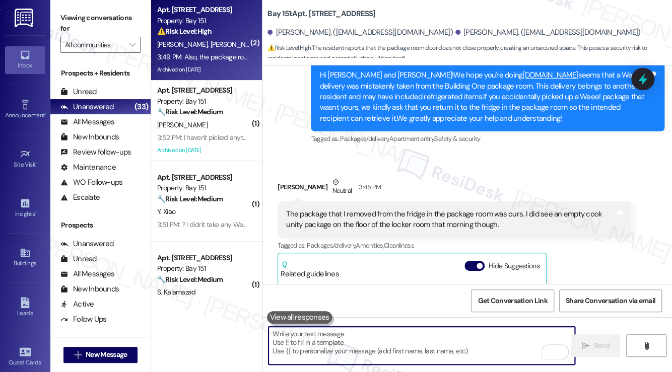
scroll to position [42824, 0]
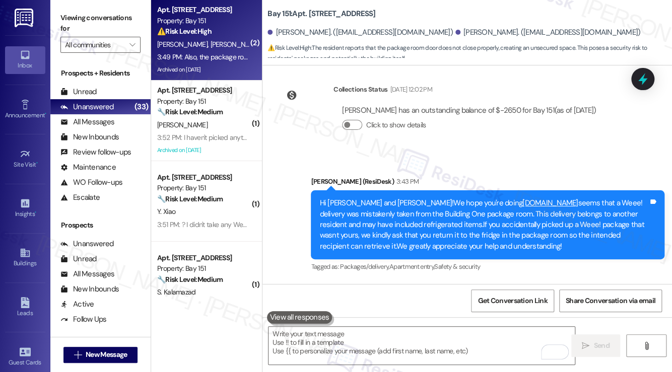
scroll to position [42623, 0]
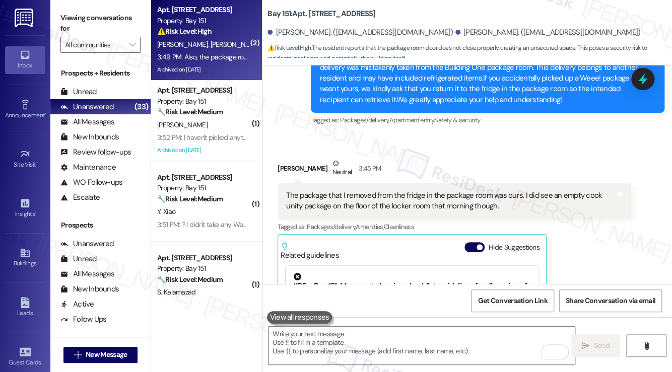
drag, startPoint x: 361, startPoint y: 247, endPoint x: 374, endPoint y: 243, distance: 13.2
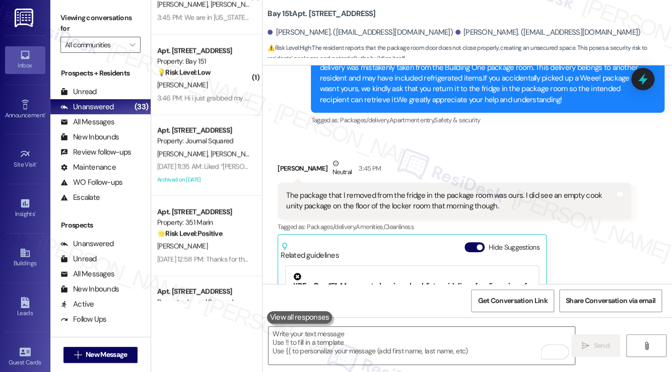
scroll to position [655, 0]
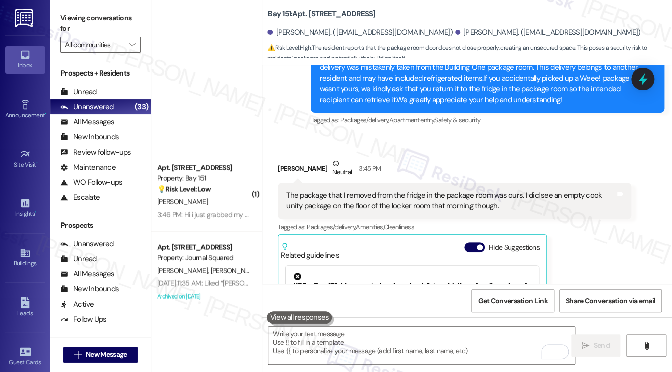
scroll to position [989, 0]
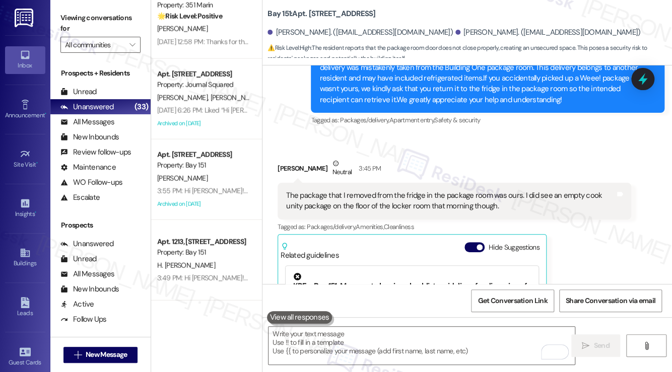
drag, startPoint x: 333, startPoint y: 169, endPoint x: 345, endPoint y: 174, distance: 12.8
click at [90, 13] on label "Viewing conversations for" at bounding box center [100, 23] width 80 height 27
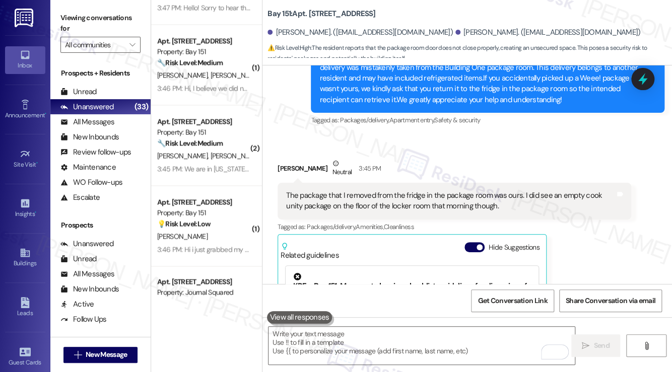
scroll to position [737, 0]
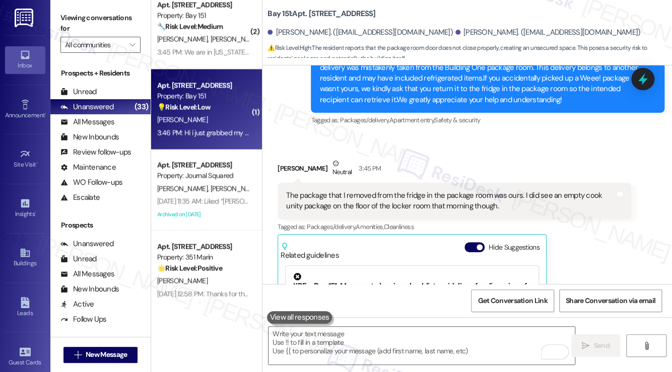
click at [209, 122] on div "W. Devarti" at bounding box center [203, 119] width 95 height 13
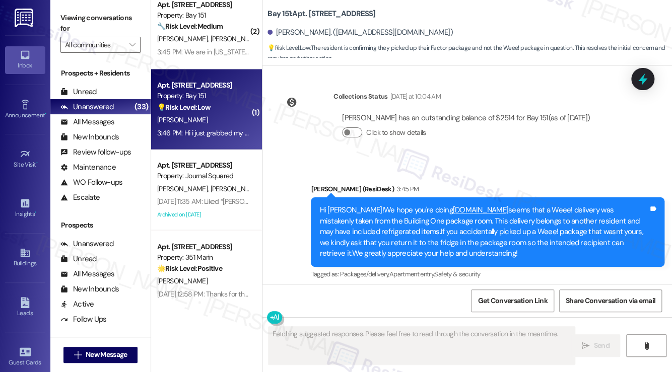
click at [441, 334] on div "Hi i just grabbed my factor package alittle bit ago but not a weee! Package" at bounding box center [403, 339] width 235 height 11
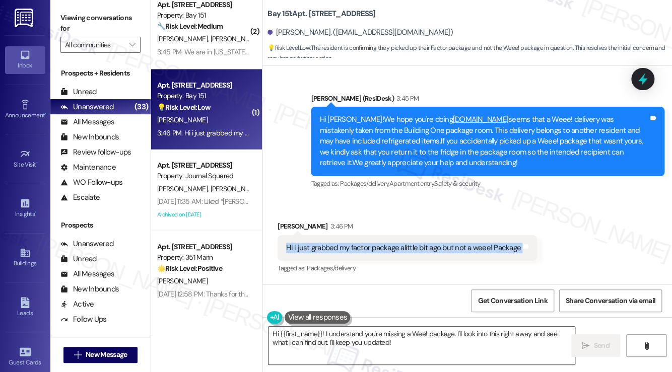
click at [378, 338] on textarea "Hi {{first_name}}! I understand you're missing a Wee! package. I'll look into t…" at bounding box center [422, 346] width 306 height 38
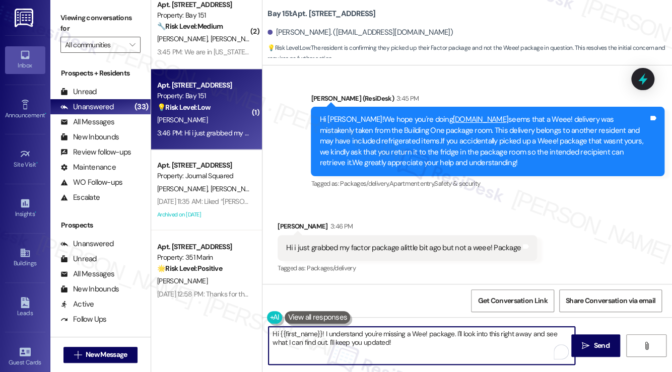
drag, startPoint x: 431, startPoint y: 350, endPoint x: 369, endPoint y: 329, distance: 65.3
click at [369, 329] on textarea "Hi {{first_name}}! I understand you're missing a Wee! package. I'll look into t…" at bounding box center [422, 346] width 306 height 38
click at [321, 247] on div "Hi i just grabbed my factor package alittle bit ago but not a weee! Package" at bounding box center [403, 248] width 235 height 11
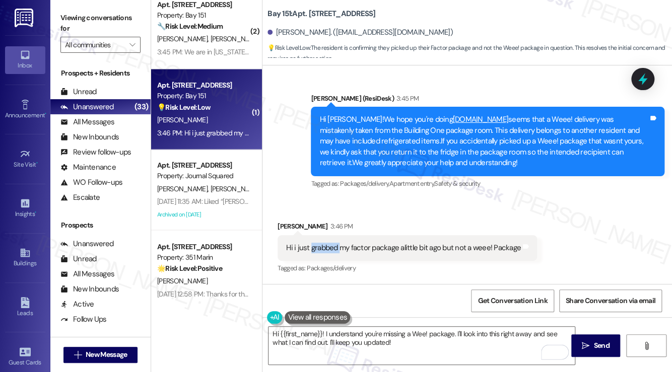
click at [321, 247] on div "Hi i just grabbed my factor package alittle bit ago but not a weee! Package" at bounding box center [403, 248] width 235 height 11
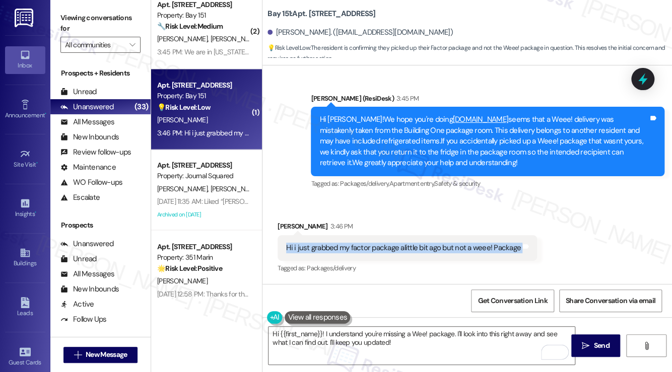
click at [321, 247] on div "Hi i just grabbed my factor package alittle bit ago but not a weee! Package" at bounding box center [403, 248] width 235 height 11
copy div "Hi i just grabbed my factor package alittle bit ago but not a weee! Package Tag…"
click at [417, 345] on textarea "Hi {{first_name}}! I understand you're missing a Wee! package. I'll look into t…" at bounding box center [422, 346] width 306 height 38
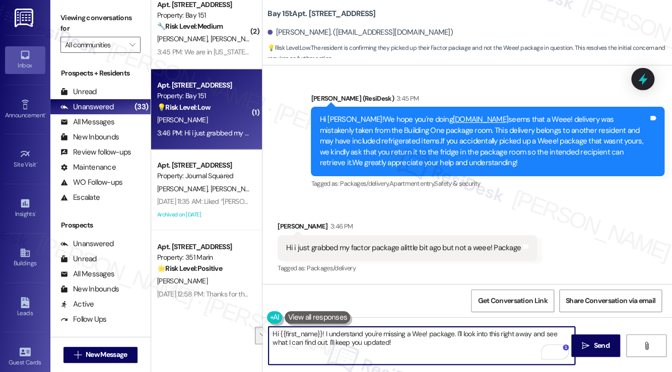
drag, startPoint x: 420, startPoint y: 350, endPoint x: 326, endPoint y: 335, distance: 95.5
click at [326, 335] on textarea "Hi {{first_name}}! I understand you're missing a Wee! package. I'll look into t…" at bounding box center [422, 346] width 306 height 38
type textarea "Hi {{first_name}}! Thanks for the update. If you notice anything else, just let…"
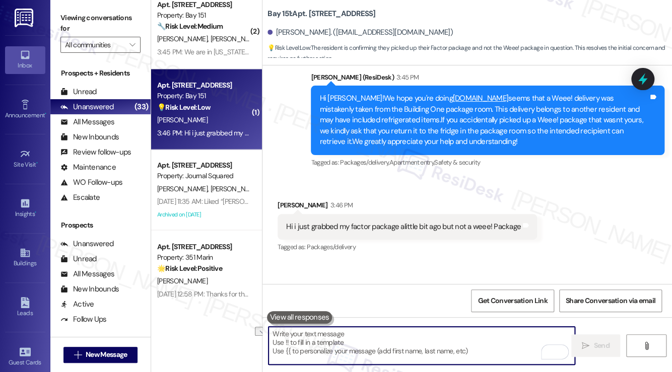
scroll to position [36242, 0]
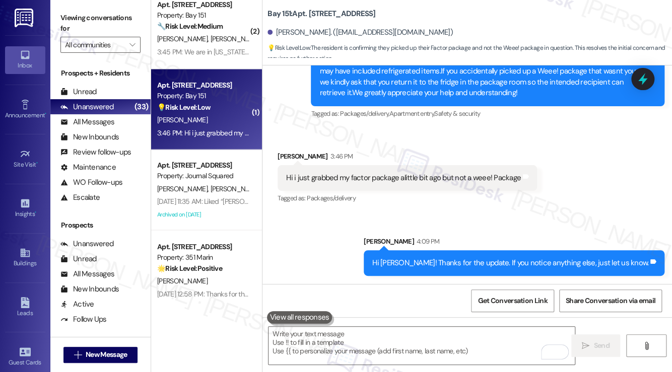
click at [58, 10] on div "Viewing conversations for All communities " at bounding box center [100, 31] width 100 height 63
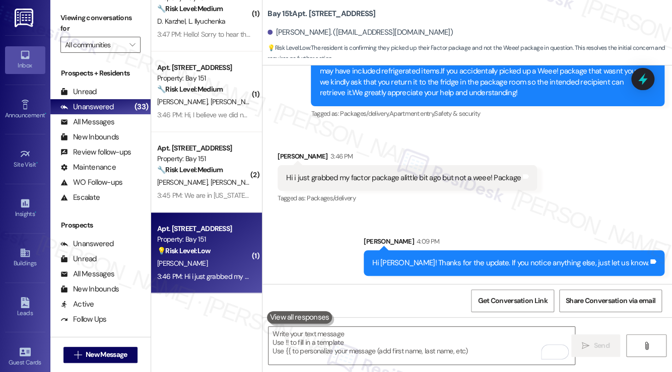
scroll to position [586, 0]
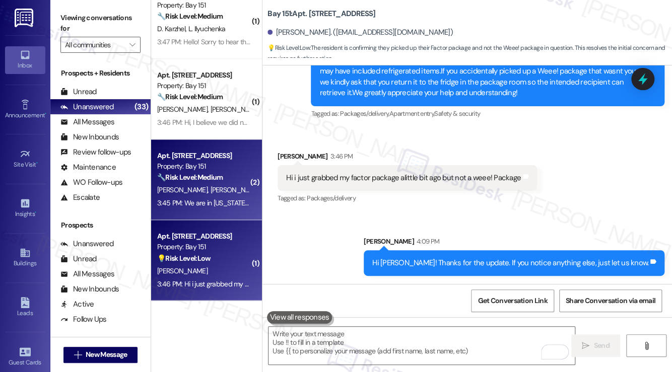
click at [223, 169] on div "Property: Bay 151" at bounding box center [203, 166] width 93 height 11
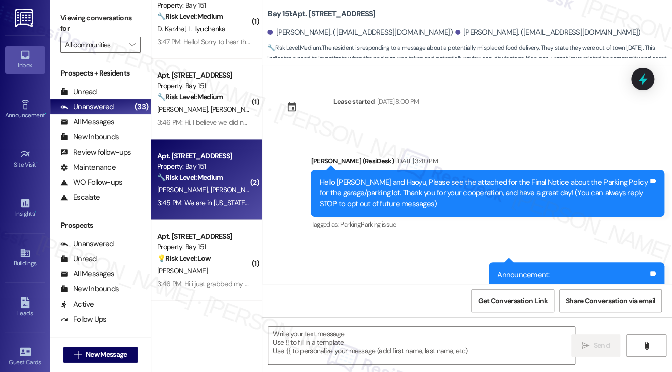
type textarea "Fetching suggested responses. Please feel free to read through the conversation…"
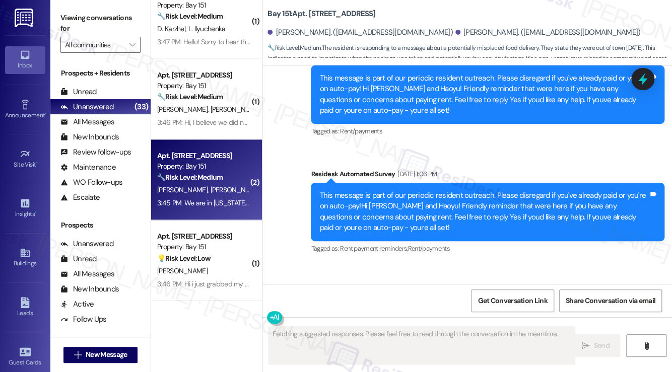
scroll to position [14554, 0]
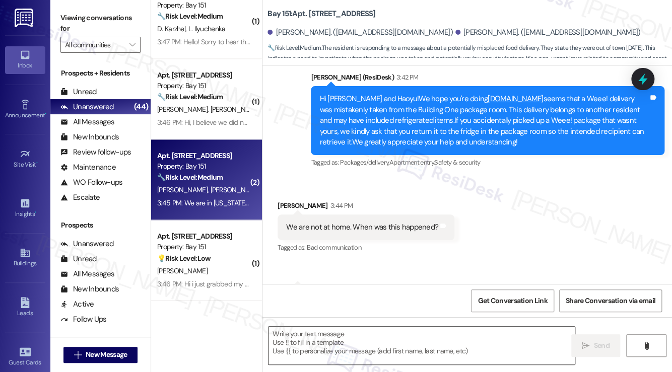
click at [356, 350] on textarea at bounding box center [422, 346] width 306 height 38
click at [347, 222] on div "We are not at home. When was this happened?" at bounding box center [362, 227] width 152 height 11
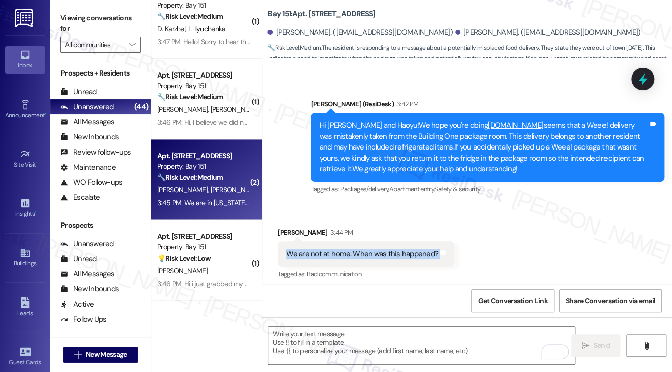
scroll to position [14504, 0]
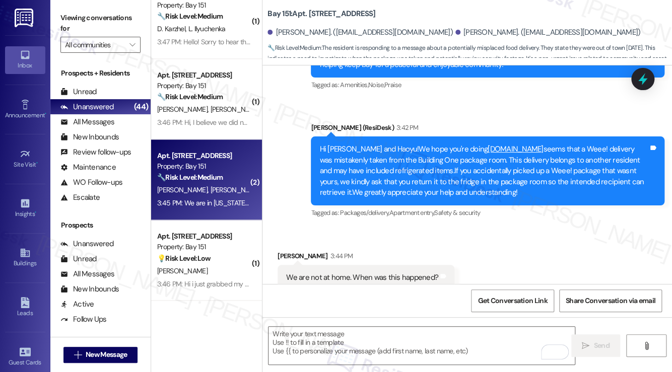
click at [415, 144] on div "Hi Xiaoyu and Haoyu!We hope you're doing well.It seems that a Weee! delivery wa…" at bounding box center [484, 171] width 329 height 54
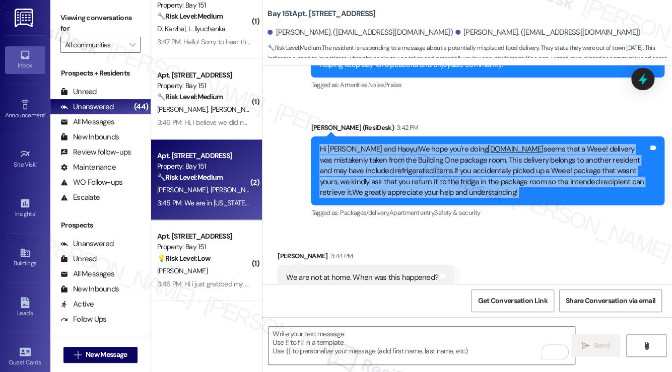
click at [415, 144] on div "Hi Xiaoyu and Haoyu!We hope you're doing well.It seems that a Weee! delivery wa…" at bounding box center [484, 171] width 329 height 54
click at [444, 144] on div "Hi Xiaoyu and Haoyu!We hope you're doing well.It seems that a Weee! delivery wa…" at bounding box center [484, 171] width 329 height 54
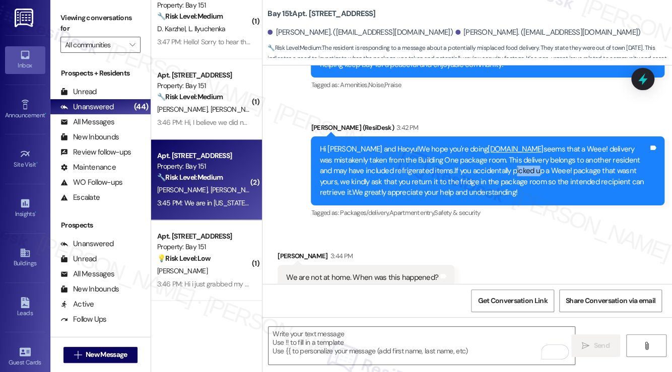
click at [444, 144] on div "Hi Xiaoyu and Haoyu!We hope you're doing well.It seems that a Weee! delivery wa…" at bounding box center [484, 171] width 329 height 54
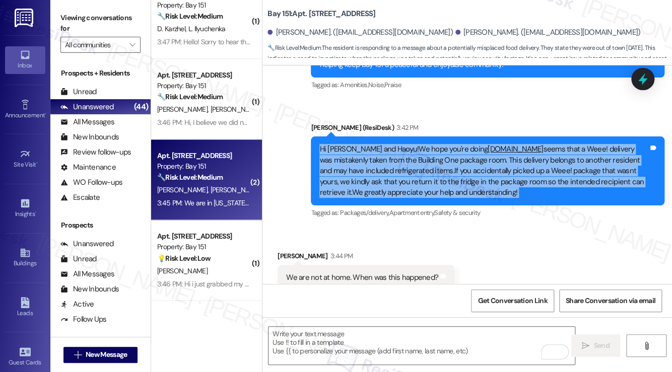
click at [444, 144] on div "Hi Xiaoyu and Haoyu!We hope you're doing well.It seems that a Weee! delivery wa…" at bounding box center [484, 171] width 329 height 54
click at [460, 144] on div "Hi Xiaoyu and Haoyu!We hope you're doing well.It seems that a Weee! delivery wa…" at bounding box center [484, 171] width 329 height 54
click at [544, 144] on div "Hi Xiaoyu and Haoyu!We hope you're doing well.It seems that a Weee! delivery wa…" at bounding box center [484, 171] width 329 height 54
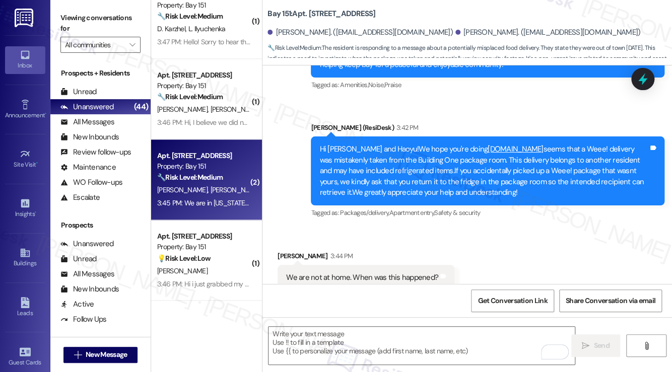
click at [364, 144] on div "Hi Xiaoyu and Haoyu!We hope you're doing well.It seems that a Weee! delivery wa…" at bounding box center [484, 171] width 329 height 54
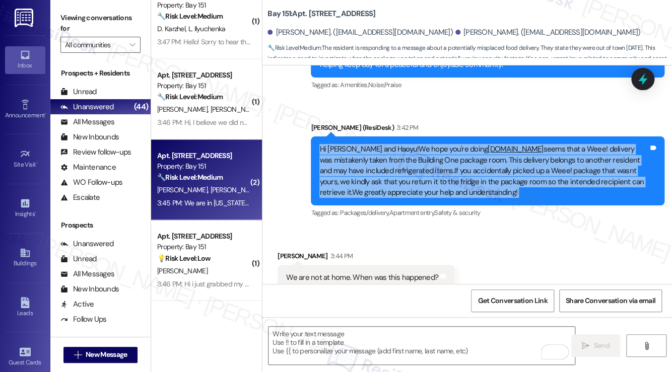
click at [364, 144] on div "Hi Xiaoyu and Haoyu!We hope you're doing well.It seems that a Weee! delivery wa…" at bounding box center [484, 171] width 329 height 54
click at [411, 145] on div "Hi Xiaoyu and Haoyu!We hope you're doing well.It seems that a Weee! delivery wa…" at bounding box center [484, 171] width 329 height 54
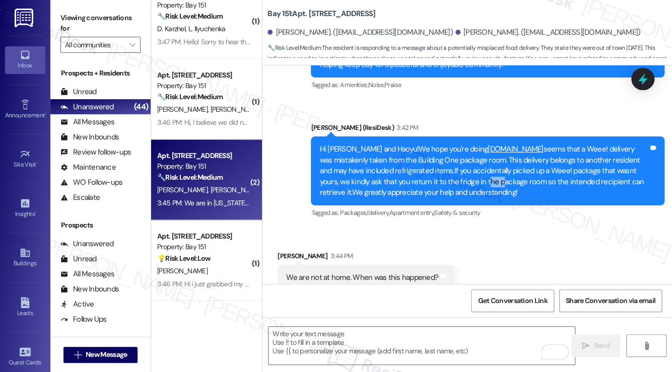
click at [411, 145] on div "Hi Xiaoyu and Haoyu!We hope you're doing well.It seems that a Weee! delivery wa…" at bounding box center [484, 171] width 329 height 54
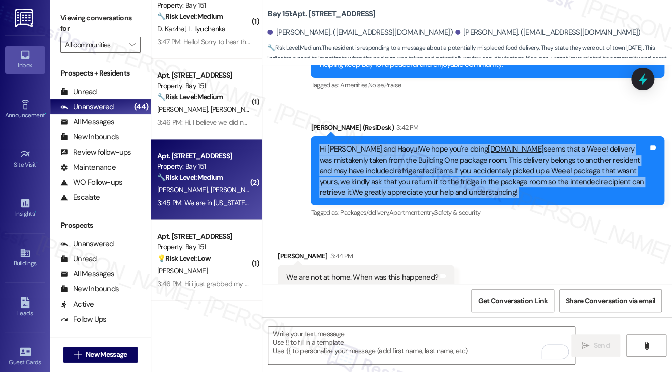
click at [411, 145] on div "Hi Xiaoyu and Haoyu!We hope you're doing well.It seems that a Weee! delivery wa…" at bounding box center [484, 171] width 329 height 54
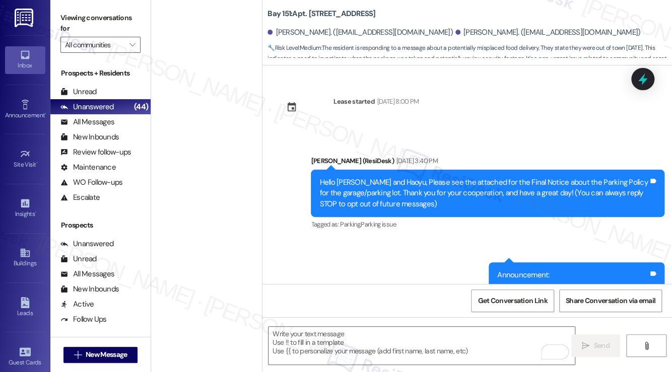
scroll to position [14504, 0]
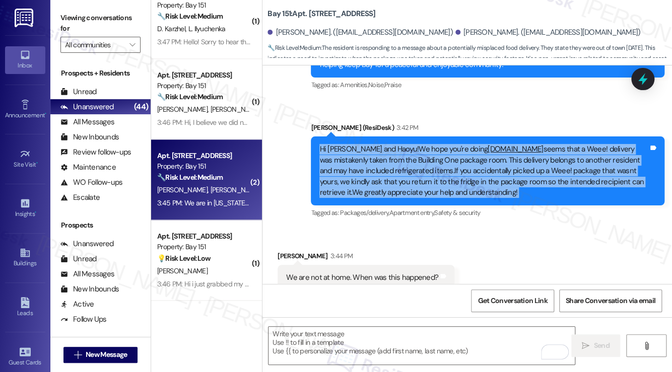
click at [405, 144] on div "Hi [PERSON_NAME] and Haoyu!We hope you're doing [DOMAIN_NAME] seems that a Weee…" at bounding box center [484, 171] width 329 height 54
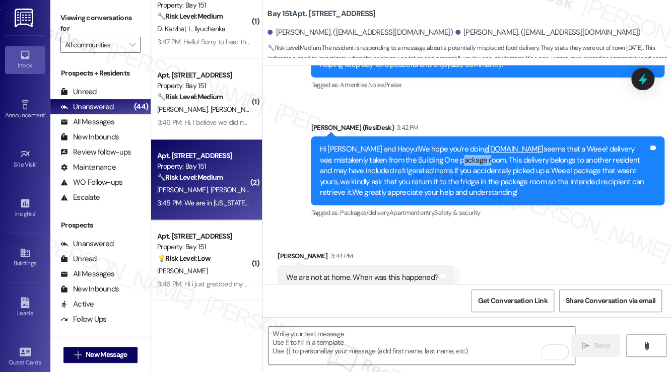
click at [405, 144] on div "Hi [PERSON_NAME] and Haoyu!We hope you're doing [DOMAIN_NAME] seems that a Weee…" at bounding box center [484, 171] width 329 height 54
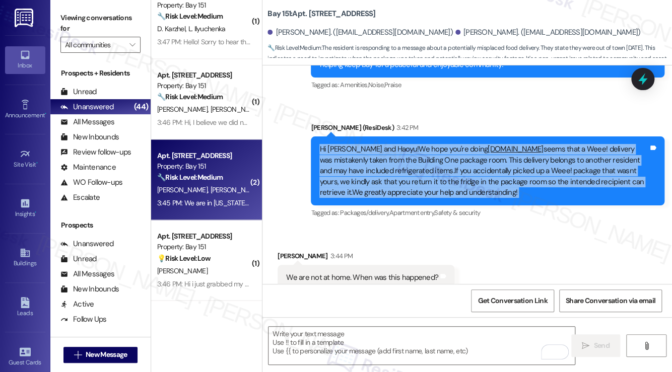
click at [405, 144] on div "Hi [PERSON_NAME] and Haoyu!We hope you're doing [DOMAIN_NAME] seems that a Weee…" at bounding box center [484, 171] width 329 height 54
click at [369, 144] on div "Hi [PERSON_NAME] and Haoyu!We hope you're doing [DOMAIN_NAME] seems that a Weee…" at bounding box center [484, 171] width 329 height 54
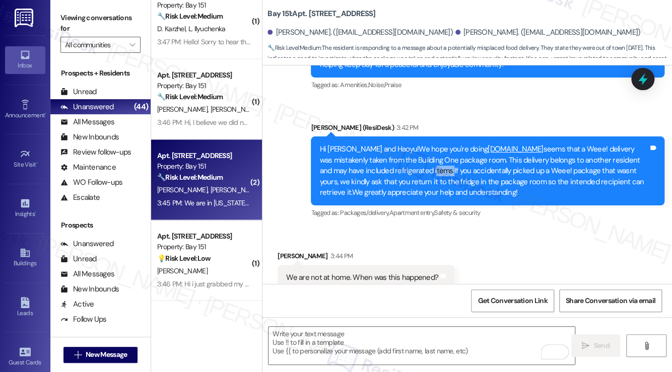
click at [369, 144] on div "Hi Xiaoyu and Haoyu!We hope you're doing well.It seems that a Weee! delivery wa…" at bounding box center [484, 171] width 329 height 54
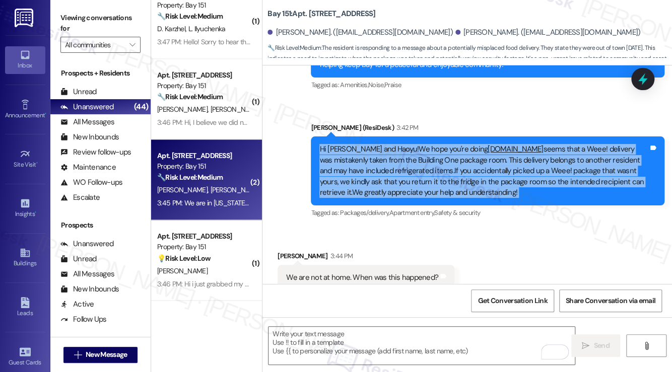
click at [369, 144] on div "Hi Xiaoyu and Haoyu!We hope you're doing well.It seems that a Weee! delivery wa…" at bounding box center [484, 171] width 329 height 54
click at [458, 144] on div "Hi Xiaoyu and Haoyu!We hope you're doing well.It seems that a Weee! delivery wa…" at bounding box center [484, 171] width 329 height 54
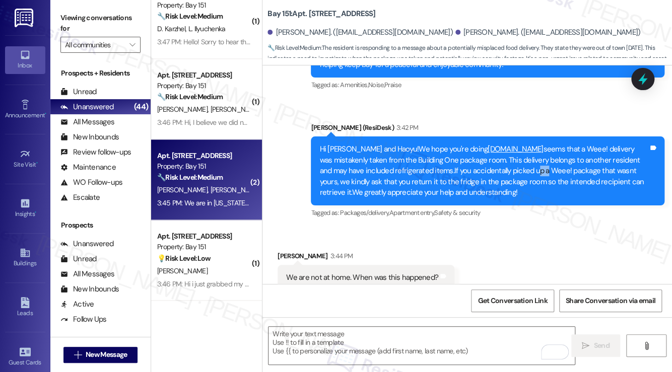
click at [458, 144] on div "Hi Xiaoyu and Haoyu!We hope you're doing well.It seems that a Weee! delivery wa…" at bounding box center [484, 171] width 329 height 54
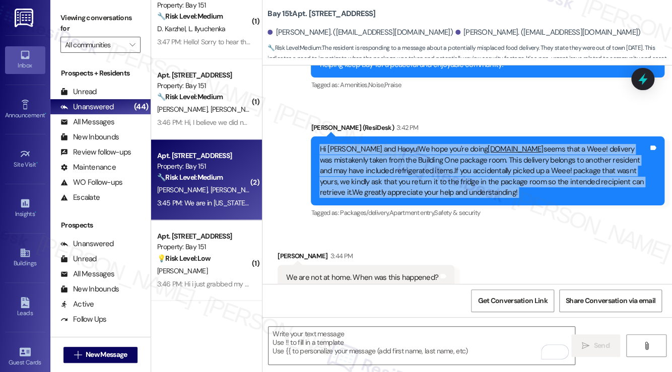
click at [458, 144] on div "Hi Xiaoyu and Haoyu!We hope you're doing well.It seems that a Weee! delivery wa…" at bounding box center [484, 171] width 329 height 54
click at [365, 144] on div "Hi Xiaoyu and Haoyu!We hope you're doing well.It seems that a Weee! delivery wa…" at bounding box center [484, 171] width 329 height 54
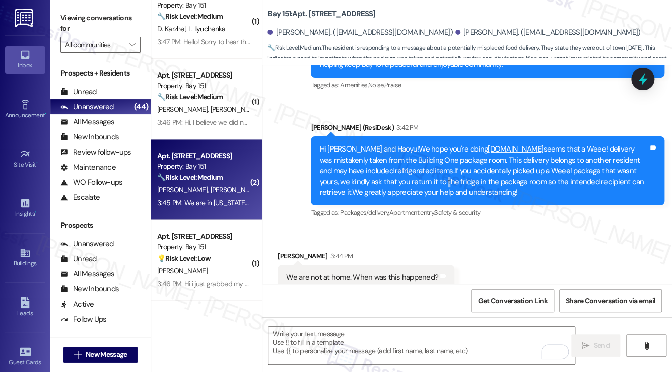
click at [365, 144] on div "Hi Xiaoyu and Haoyu!We hope you're doing well.It seems that a Weee! delivery wa…" at bounding box center [484, 171] width 329 height 54
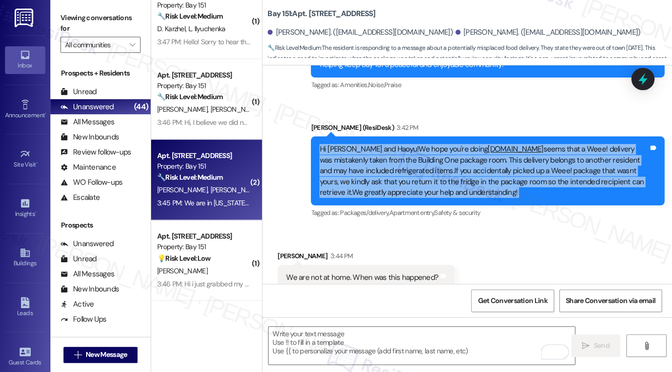
click at [365, 144] on div "Hi Xiaoyu and Haoyu!We hope you're doing well.It seems that a Weee! delivery wa…" at bounding box center [484, 171] width 329 height 54
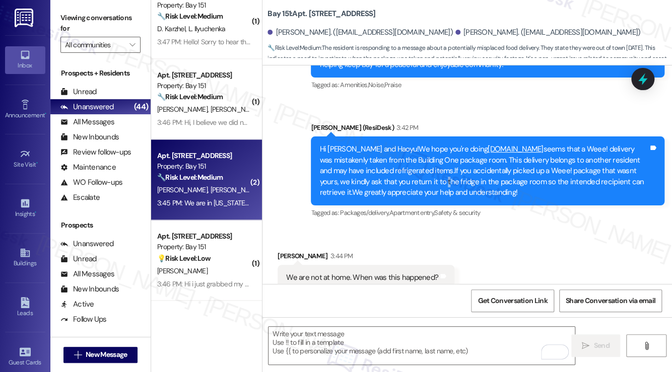
click at [365, 144] on div "Hi Xiaoyu and Haoyu!We hope you're doing well.It seems that a Weee! delivery wa…" at bounding box center [484, 171] width 329 height 54
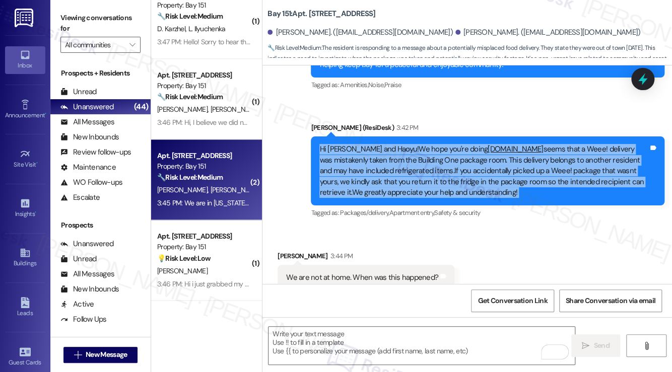
click at [365, 144] on div "Hi Xiaoyu and Haoyu!We hope you're doing well.It seems that a Weee! delivery wa…" at bounding box center [484, 171] width 329 height 54
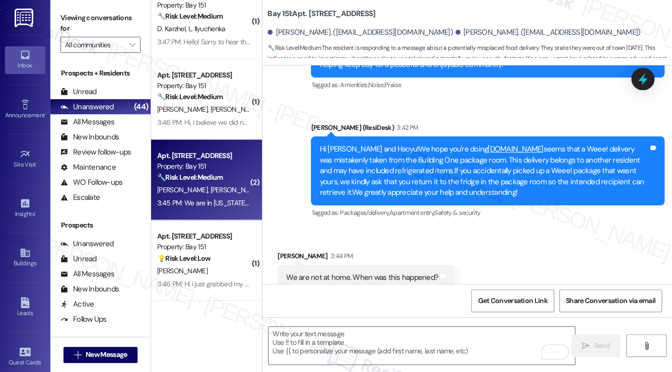
click at [353, 273] on div "We are not at home. When was this happened?" at bounding box center [362, 278] width 152 height 11
click at [379, 154] on div "Hi Xiaoyu and Haoyu!We hope you're doing well.It seems that a Weee! delivery wa…" at bounding box center [484, 171] width 329 height 54
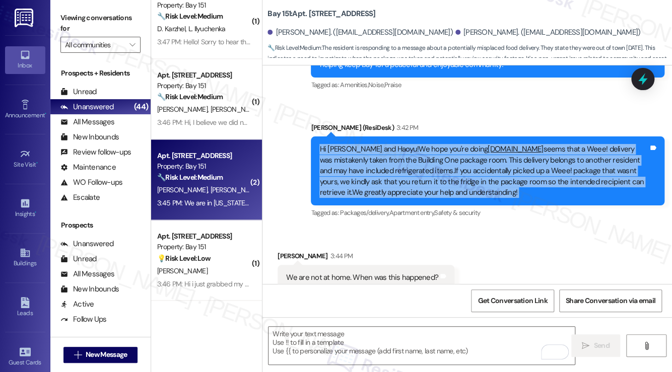
click at [379, 154] on div "Hi Xiaoyu and Haoyu!We hope you're doing well.It seems that a Weee! delivery wa…" at bounding box center [484, 171] width 329 height 54
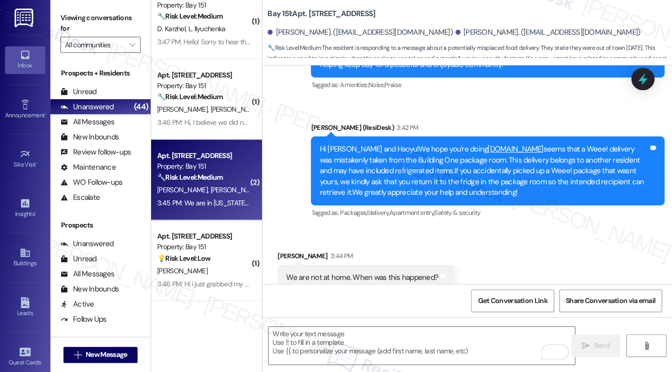
click at [380, 265] on div "We are not at home. When was this happened? Tags and notes" at bounding box center [366, 278] width 177 height 26
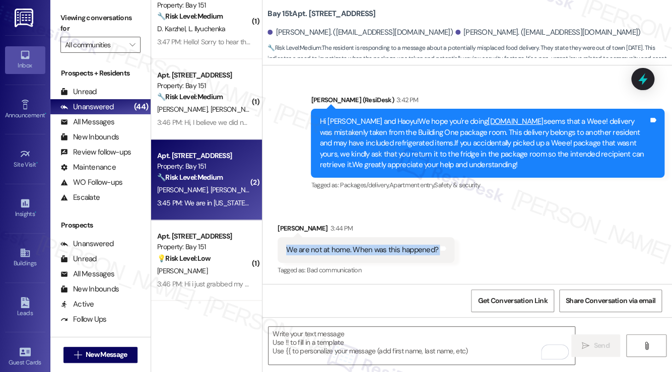
scroll to position [14554, 0]
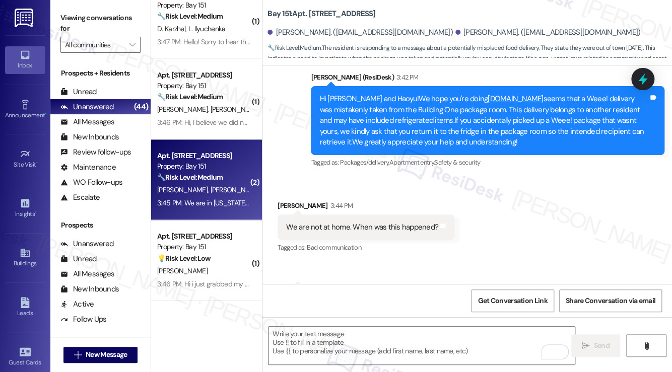
click at [352, 293] on div "We are in Florida since Friday" at bounding box center [331, 298] width 90 height 11
click at [363, 215] on div "We are not at home. When was this happened? Tags and notes" at bounding box center [366, 228] width 177 height 26
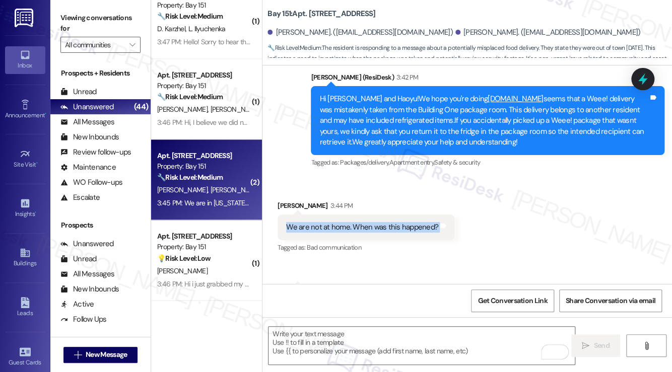
click at [363, 215] on div "We are not at home. When was this happened? Tags and notes" at bounding box center [366, 228] width 177 height 26
click at [317, 337] on textarea "To enrich screen reader interactions, please activate Accessibility in Grammarl…" at bounding box center [422, 346] width 306 height 38
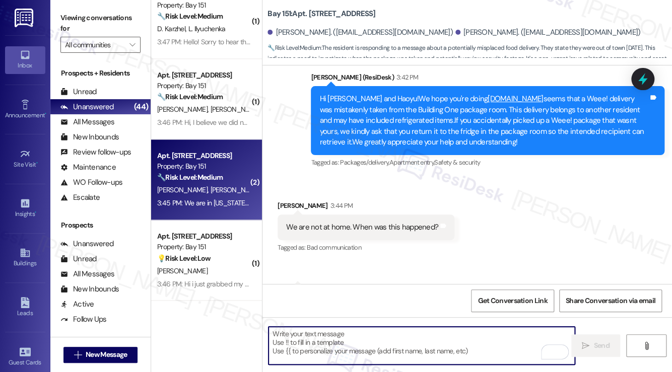
click at [336, 335] on textarea "To enrich screen reader interactions, please activate Accessibility in Grammarl…" at bounding box center [422, 346] width 306 height 38
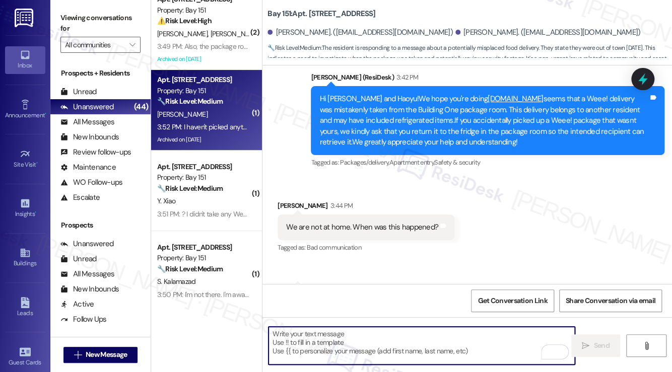
scroll to position [0, 0]
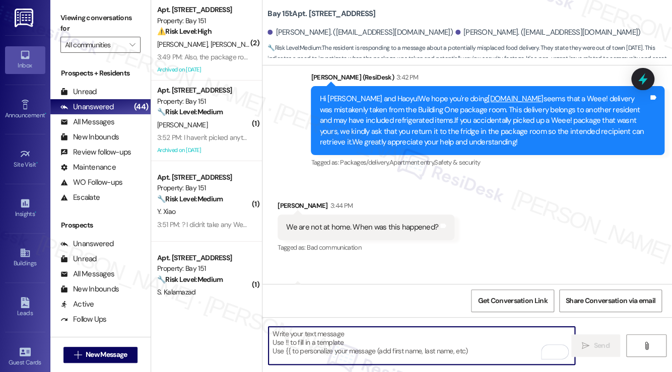
click at [339, 344] on textarea "To enrich screen reader interactions, please activate Accessibility in Grammarl…" at bounding box center [422, 346] width 306 height 38
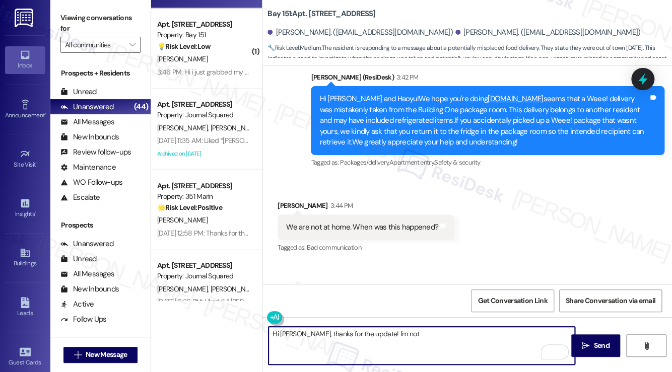
scroll to position [737, 0]
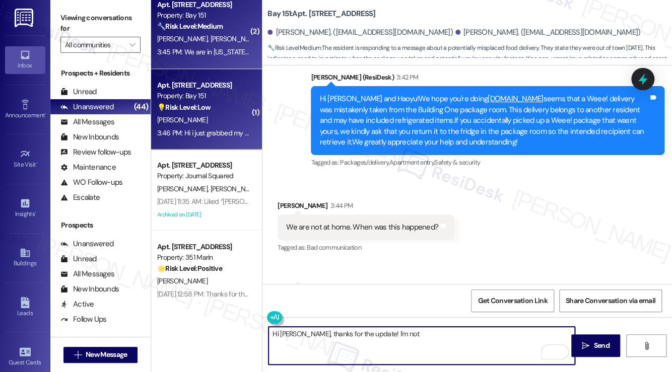
type textarea "Hi Haoyu, thanks for the update! I'm not"
click at [223, 120] on div "W. Devarti" at bounding box center [203, 119] width 95 height 13
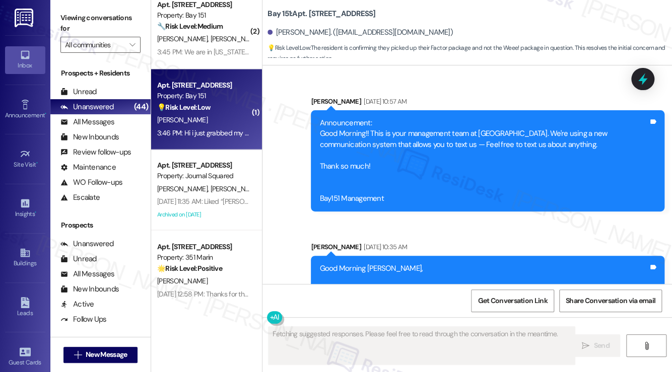
scroll to position [36257, 0]
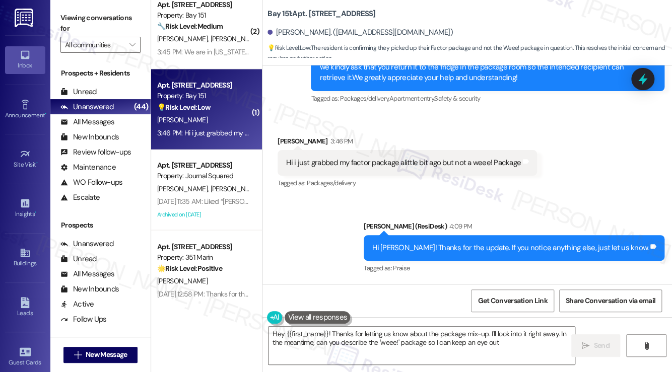
type textarea "Hey {{first_name}}! Thanks for letting us know about the package mix-up. I'll l…"
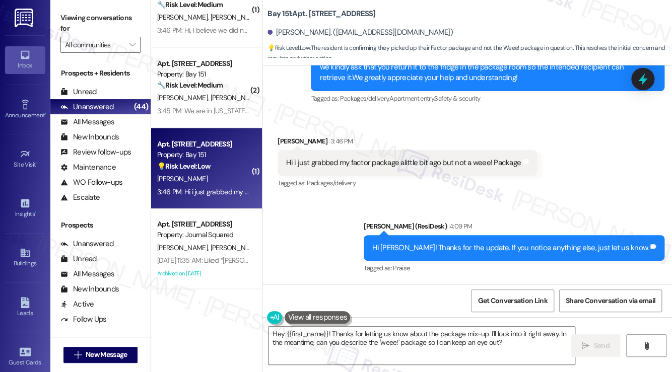
scroll to position [637, 0]
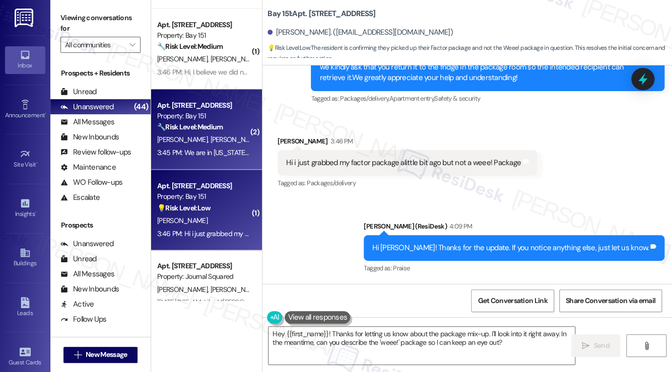
click at [212, 154] on div "3:45 PM: We are in Florida since Friday 3:45 PM: We are in Florida since Friday" at bounding box center [212, 152] width 110 height 9
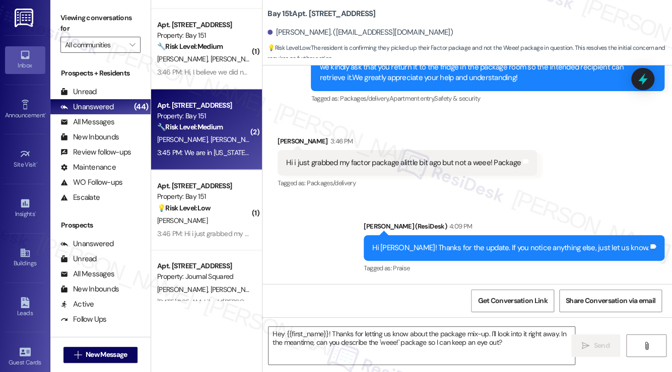
type textarea "Fetching suggested responses. Please feel free to read through the conversation…"
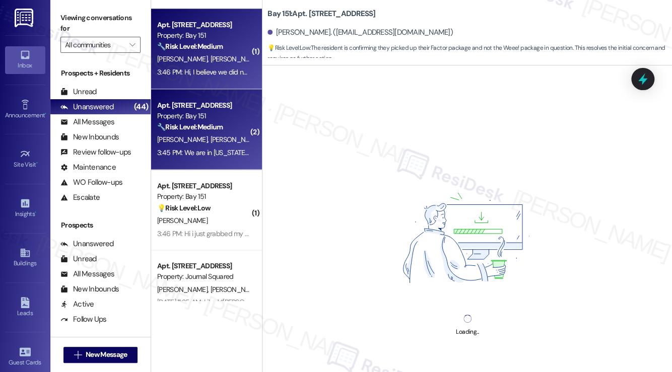
click at [212, 54] on div "J. Digao K. Gabot" at bounding box center [203, 59] width 95 height 13
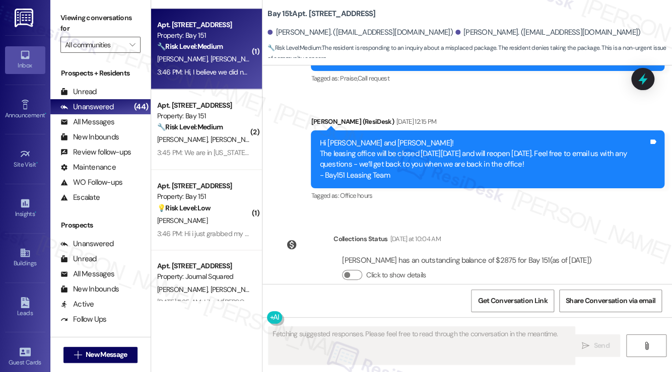
scroll to position [8893, 0]
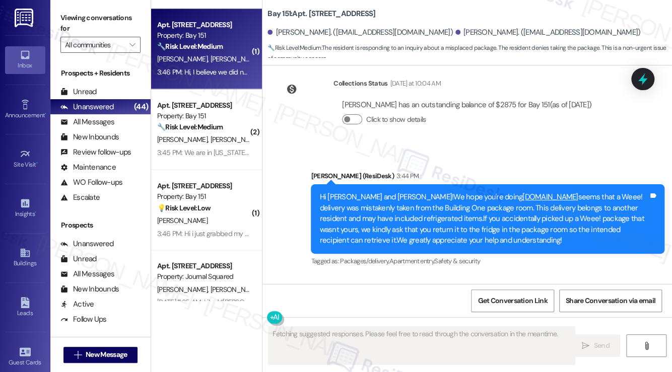
click at [382, 321] on div "Hi, I believe we did not take any packages that were refrigerated in the past w…" at bounding box center [426, 326] width 280 height 11
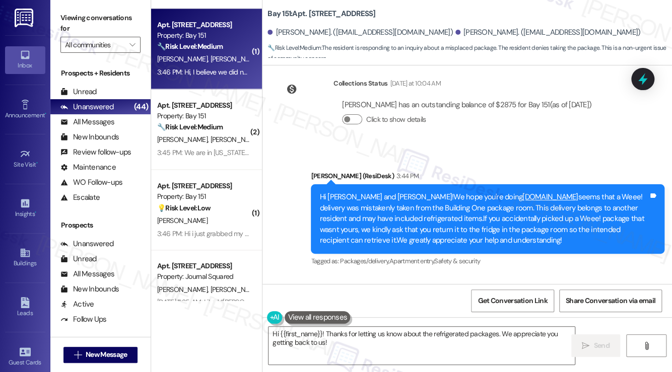
click at [90, 18] on label "Viewing conversations for" at bounding box center [100, 23] width 80 height 27
click at [360, 336] on textarea "Hi {{first_name}}! Thanks for letting us know about the refrigerated packages. …" at bounding box center [422, 346] width 306 height 38
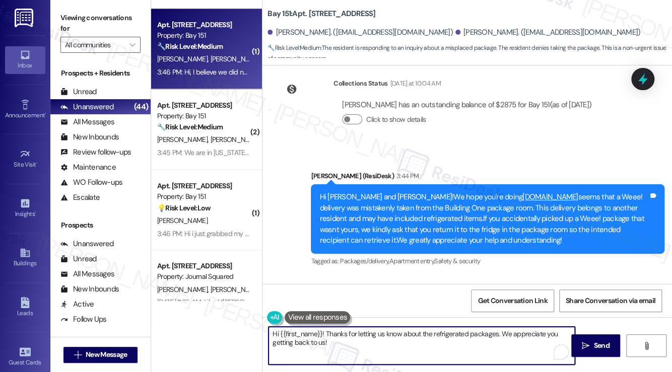
click at [360, 336] on textarea "Hi {{first_name}}! Thanks for letting us know about the refrigerated packages. …" at bounding box center [422, 346] width 306 height 38
paste textarea "the update. If you notice anything else, just let us know."
click at [293, 299] on div "Jairon Digao 3:46 PM" at bounding box center [430, 306] width 305 height 14
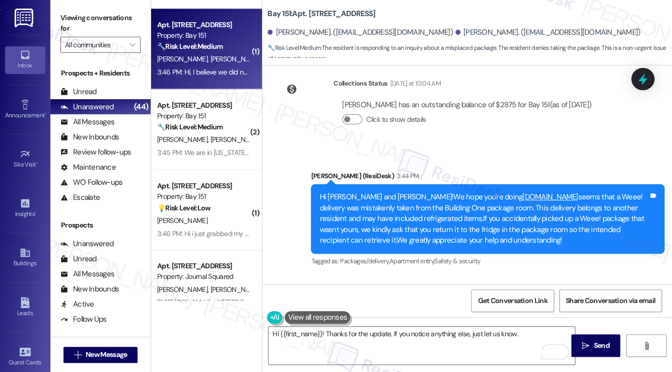
click at [293, 299] on div "Jairon Digao 3:46 PM" at bounding box center [430, 306] width 305 height 14
copy div "Jairon"
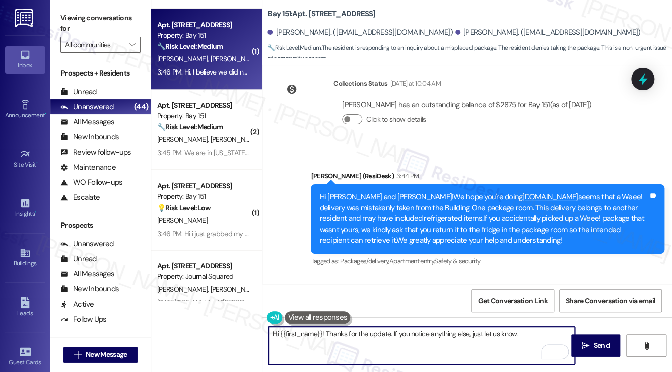
drag, startPoint x: 280, startPoint y: 335, endPoint x: 323, endPoint y: 330, distance: 42.6
click at [323, 330] on textarea "Hi {{first_name}}! Thanks for the update. If you notice anything else, just let…" at bounding box center [422, 346] width 306 height 38
paste textarea "Jairon"
type textarea "Hi Jairon! Thanks for the update. If you notice anything else, just let us know."
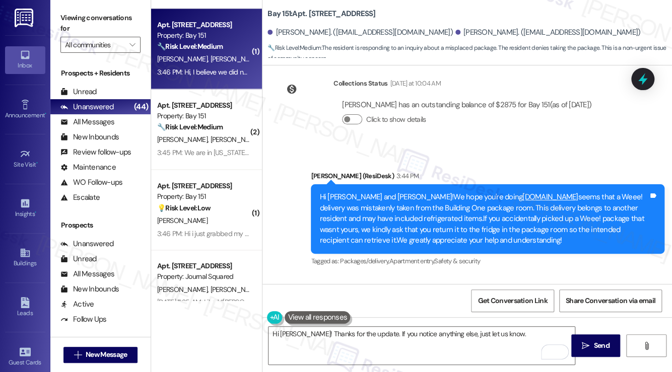
click at [369, 321] on div "Hi, I believe we did not take any packages that were refrigerated in the past w…" at bounding box center [426, 326] width 280 height 11
click at [324, 338] on textarea "Hi Jairon! Thanks for the update. If you notice anything else, just let us know." at bounding box center [422, 346] width 306 height 38
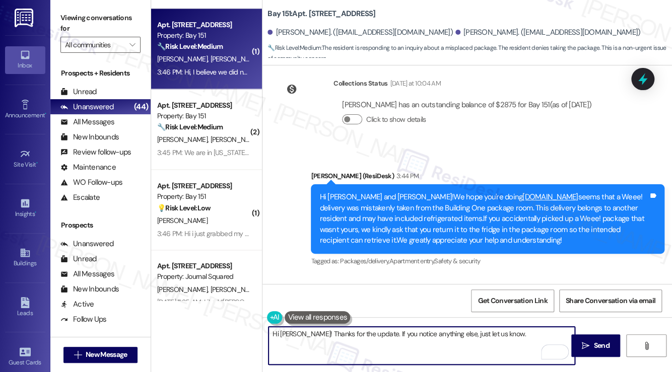
click at [324, 338] on textarea "Hi Jairon! Thanks for the update. If you notice anything else, just let us know." at bounding box center [422, 346] width 306 height 38
click at [361, 331] on textarea "Hi Jairon! Thanks for the update. If you notice anything else, just let us know." at bounding box center [422, 346] width 306 height 38
click at [506, 335] on textarea "Hi Jairon! Thanks for the update. If you notice anything else, just let us know." at bounding box center [422, 346] width 306 height 38
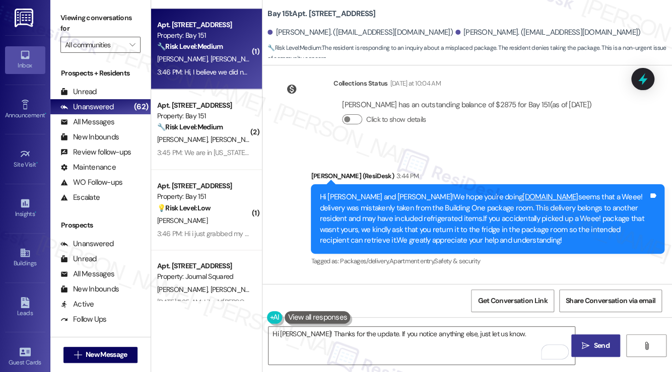
click at [583, 348] on icon "" at bounding box center [586, 346] width 8 height 8
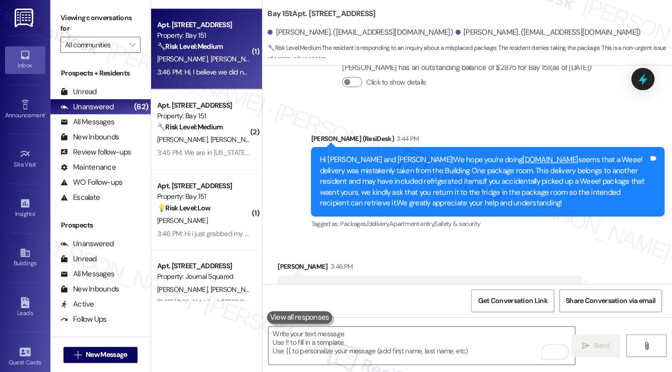
scroll to position [8963, 0]
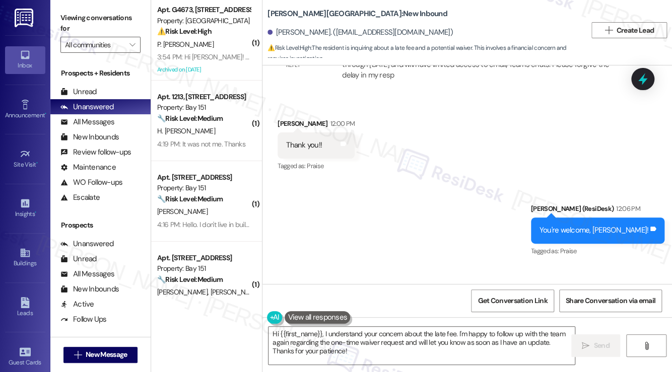
scroll to position [4526, 0]
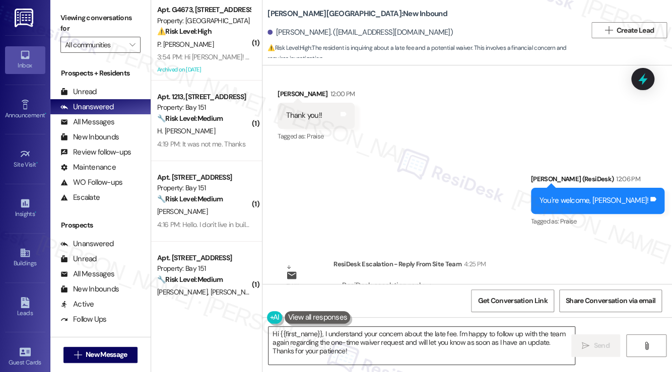
click at [353, 348] on textarea "Hi {{first_name}}, I understand your concern about the late fee. I'm happy to f…" at bounding box center [422, 346] width 306 height 38
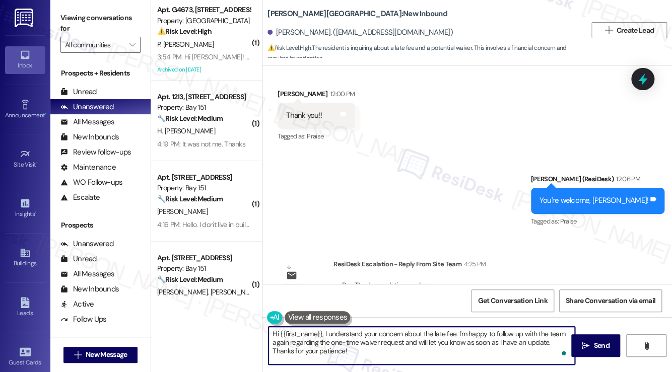
drag, startPoint x: 345, startPoint y: 355, endPoint x: 325, endPoint y: 332, distance: 30.7
click at [325, 332] on textarea "Hi {{first_name}}, I understand your concern about the late fee. I'm happy to f…" at bounding box center [422, 346] width 306 height 38
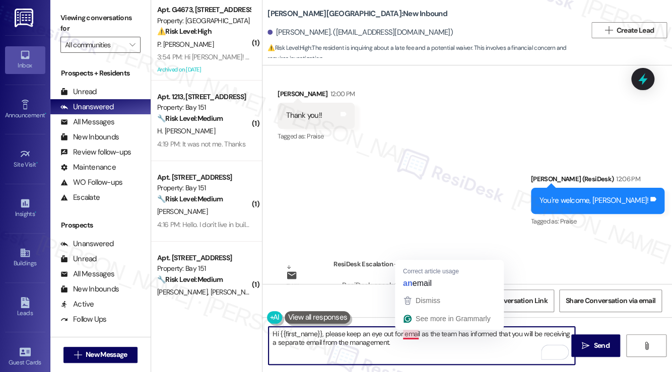
type textarea "Hi {{first_name}}, please keep an eye out for an email as the team has informed…"
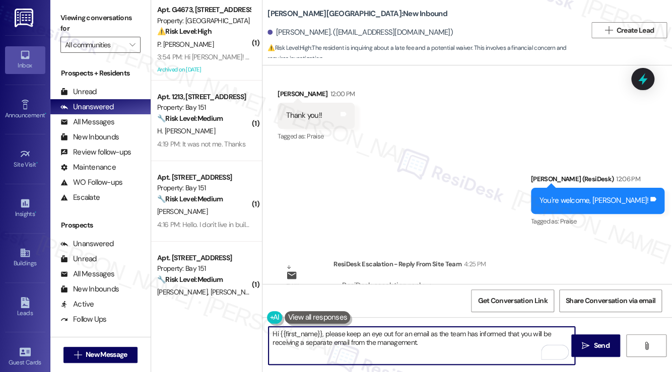
click at [370, 339] on textarea "Hi {{first_name}}, please keep an eye out for an email as the team has informed…" at bounding box center [422, 346] width 306 height 38
click at [401, 333] on textarea "Hi {{first_name}}, please keep an eye out for an email as the team has informed…" at bounding box center [422, 346] width 306 height 38
click at [418, 335] on textarea "Hi {{first_name}}, please keep an eye out for an email as the team has informed…" at bounding box center [422, 346] width 306 height 38
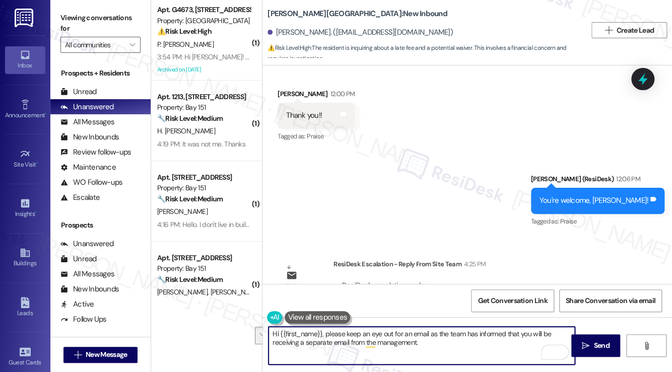
click at [418, 335] on textarea "Hi {{first_name}}, please keep an eye out for an email as the team has informed…" at bounding box center [422, 346] width 306 height 38
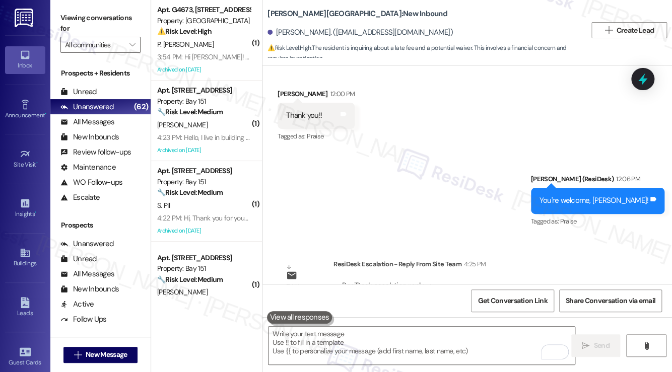
click at [84, 15] on label "Viewing conversations for" at bounding box center [100, 23] width 80 height 27
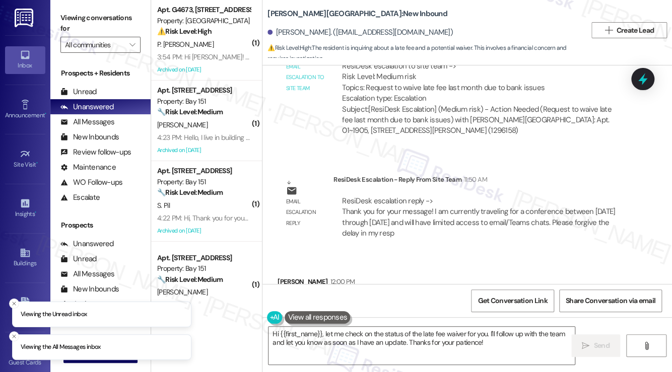
scroll to position [4526, 0]
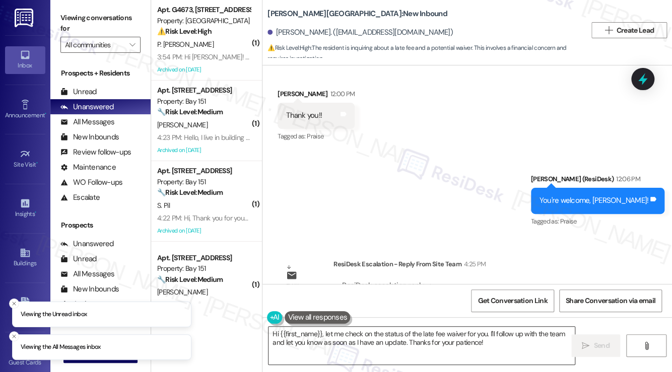
click at [379, 328] on textarea "Hi {{first_name}}, let me check on the status of the late fee waiver for you. I…" at bounding box center [422, 346] width 306 height 38
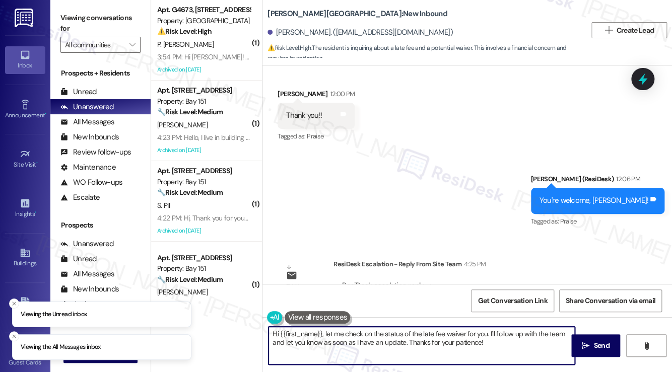
click at [380, 328] on textarea "Hi {{first_name}}, let me check on the status of the late fee waiver for you. I…" at bounding box center [422, 346] width 306 height 38
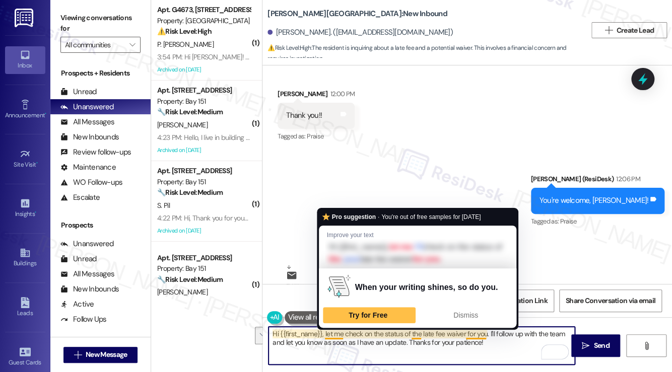
paste textarea "just a quick note to let you know the team mentioned you’ll be receiving a sepa…"
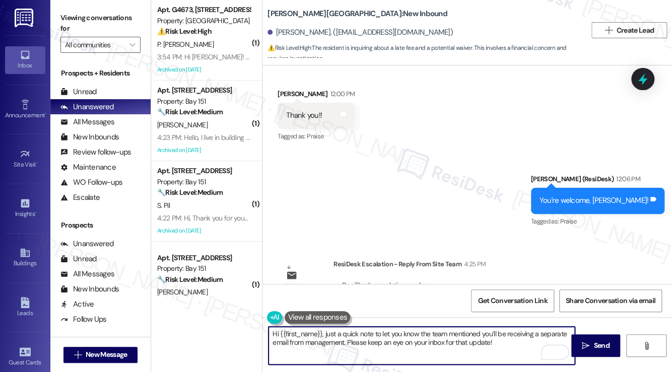
click at [350, 339] on textarea "Hi {{first_name}}, just a quick note to let you know the team mentioned you’ll …" at bounding box center [422, 346] width 306 height 38
click at [438, 338] on textarea "Hi {{first_name}}, just a quick note to let you know the team mentioned you’ll …" at bounding box center [422, 346] width 306 height 38
drag, startPoint x: 359, startPoint y: 334, endPoint x: 481, endPoint y: 324, distance: 122.9
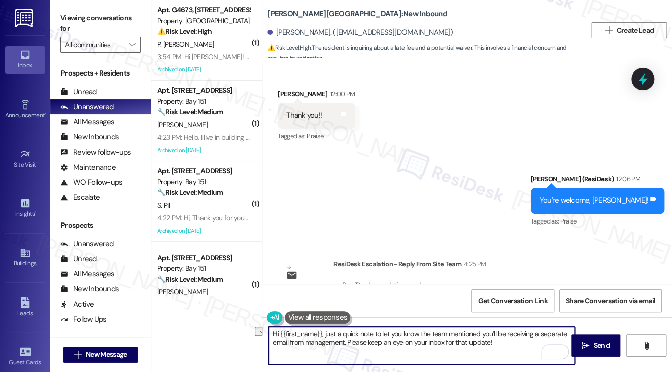
click at [481, 324] on div "Hi {{first_name}}, just a quick note to let you know the team mentioned you’ll …" at bounding box center [468, 356] width 410 height 76
click at [437, 345] on textarea "Hi {{first_name}}, just a quick update that you’ll be receiving a separate emai…" at bounding box center [422, 346] width 306 height 38
drag, startPoint x: 442, startPoint y: 340, endPoint x: 368, endPoint y: 344, distance: 73.7
click at [368, 344] on textarea "Hi {{first_name}}, just a quick update that you’ll be receiving a separate emai…" at bounding box center [422, 346] width 306 height 38
click at [403, 332] on textarea "Hi {{first_name}}, just a quick update that you’ll be receiving a separate emai…" at bounding box center [422, 346] width 306 height 38
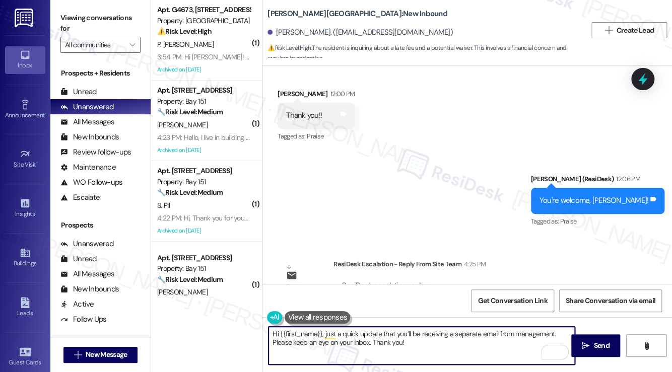
click at [403, 332] on textarea "Hi {{first_name}}, just a quick update that you’ll be receiving a separate emai…" at bounding box center [422, 346] width 306 height 38
click at [451, 281] on div "ResiDesk escalation reply -> Please advise the resident that they will be recei…" at bounding box center [482, 302] width 283 height 43
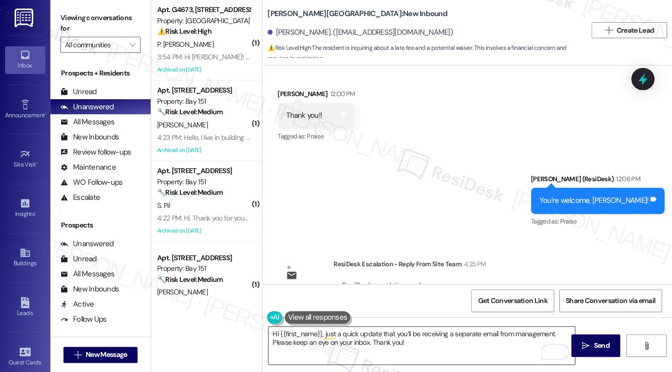
click at [473, 346] on textarea "Hi {{first_name}}, just a quick update that you’ll be receiving a separate emai…" at bounding box center [422, 346] width 306 height 38
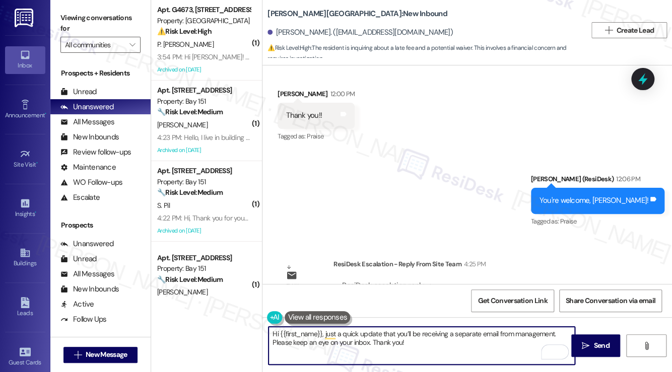
click at [360, 340] on textarea "Hi {{first_name}}, just a quick update that you’ll be receiving a separate emai…" at bounding box center [422, 346] width 306 height 38
click at [337, 335] on textarea "Hi {{first_name}}, just a quick update that you’ll be receiving a separate emai…" at bounding box center [422, 346] width 306 height 38
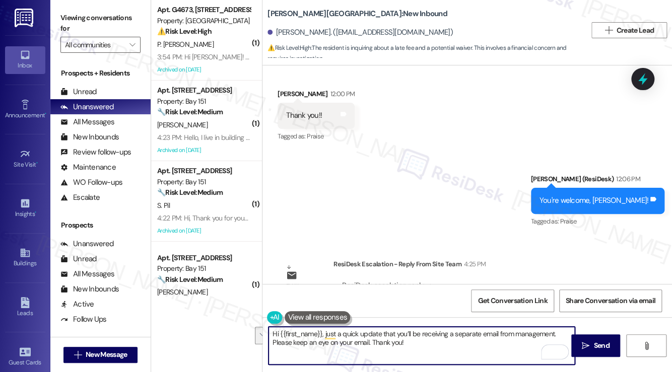
click at [489, 348] on textarea "Hi {{first_name}}, just a quick update that you’ll be receiving a separate emai…" at bounding box center [422, 346] width 306 height 38
click at [361, 341] on textarea "Hi {{first_name}}, just a quick update that you’ll be receiving a separate emai…" at bounding box center [422, 346] width 306 height 38
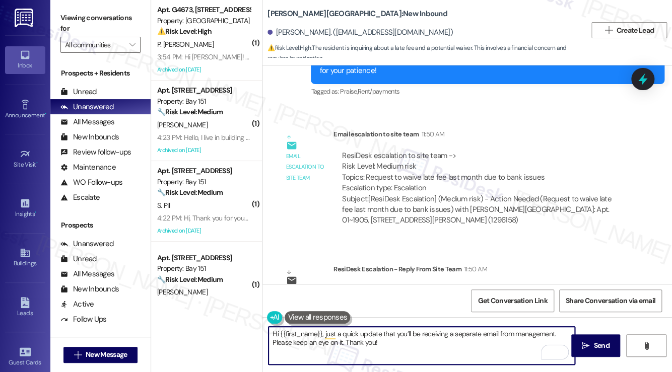
scroll to position [4224, 0]
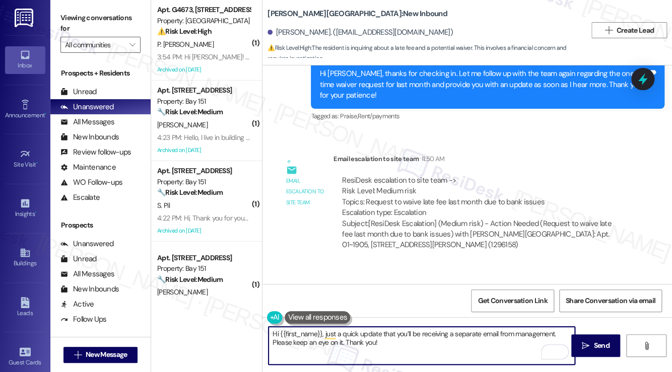
click at [553, 333] on textarea "Hi {{first_name}}, just a quick update that you’ll be receiving a separate emai…" at bounding box center [422, 346] width 306 height 38
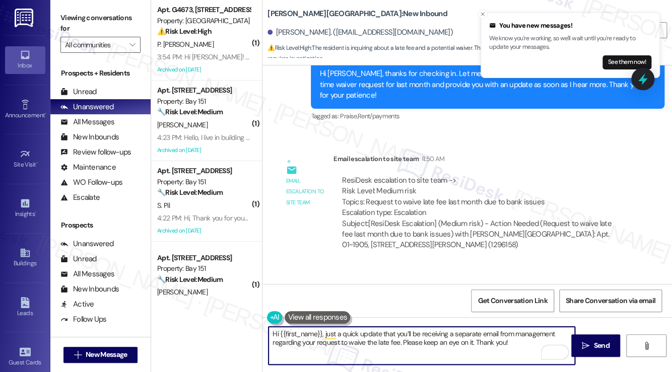
click at [432, 334] on textarea "Hi {{first_name}}, just a quick update that you’ll be receiving a separate emai…" at bounding box center [422, 346] width 306 height 38
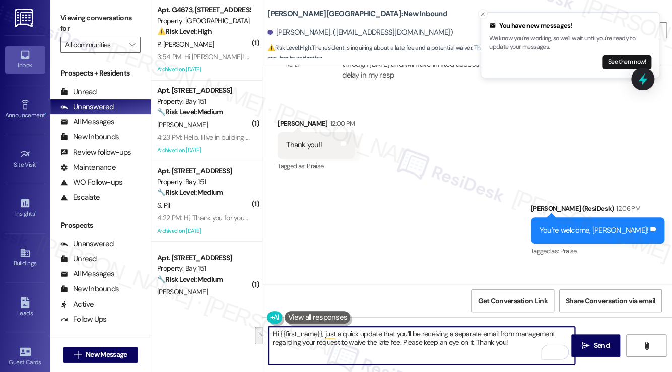
scroll to position [4526, 0]
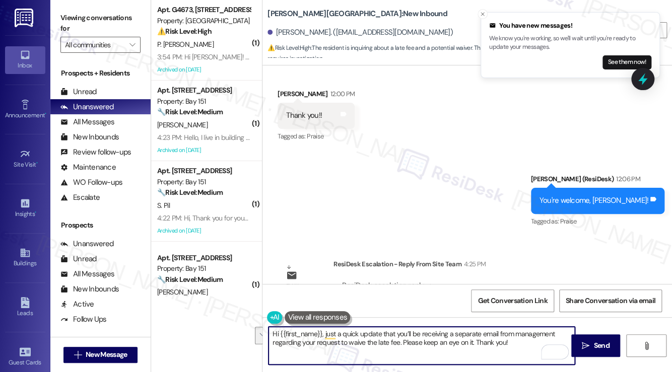
click at [514, 348] on textarea "Hi {{first_name}}, just a quick update that you’ll be receiving a separate emai…" at bounding box center [422, 346] width 306 height 38
type textarea "Hi {{first_name}}, just a quick update that you’ll be receiving a separate emai…"
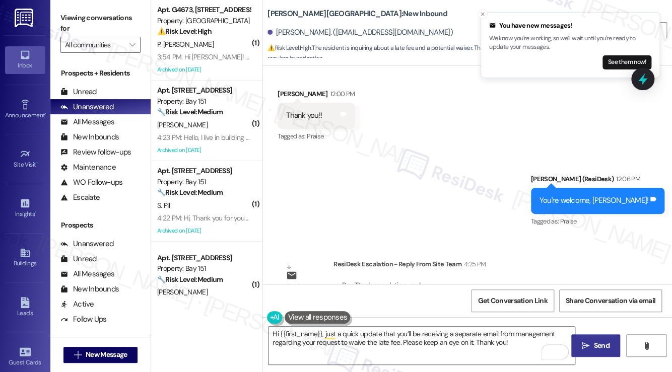
click at [581, 344] on span " Send" at bounding box center [596, 346] width 32 height 11
